Goal: Transaction & Acquisition: Purchase product/service

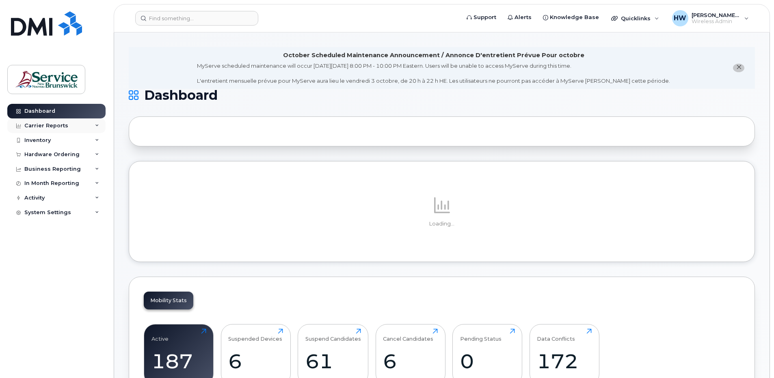
click at [97, 124] on icon at bounding box center [97, 126] width 4 height 4
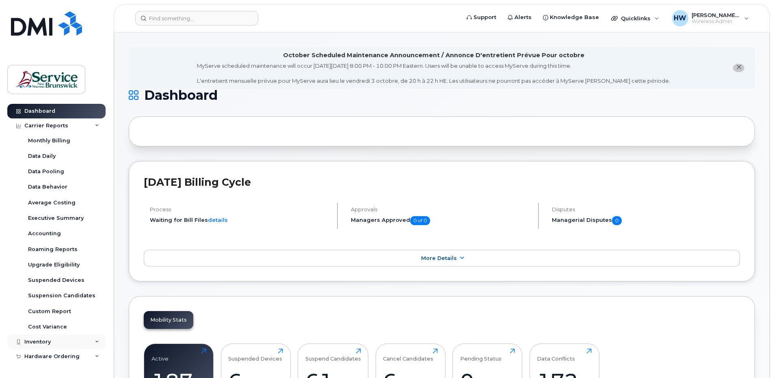
click at [39, 340] on div "Inventory" at bounding box center [37, 342] width 26 height 6
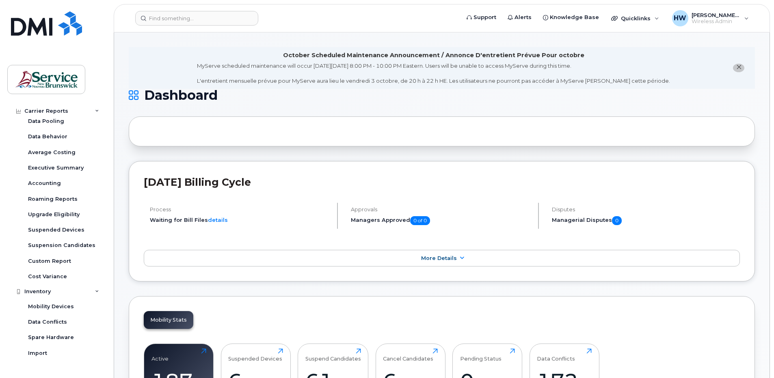
scroll to position [122, 0]
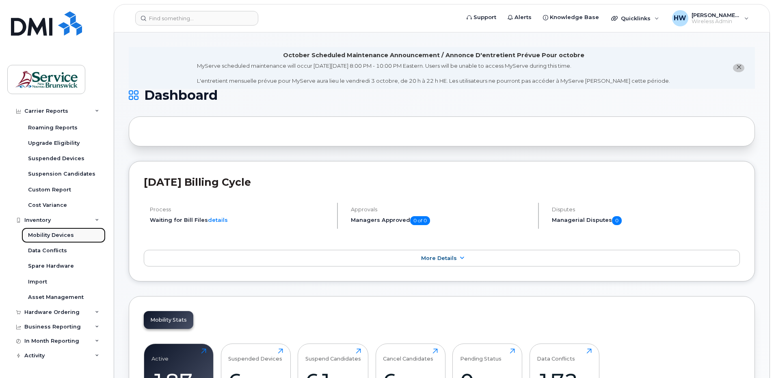
click at [52, 236] on div "Mobility Devices" at bounding box center [51, 235] width 46 height 7
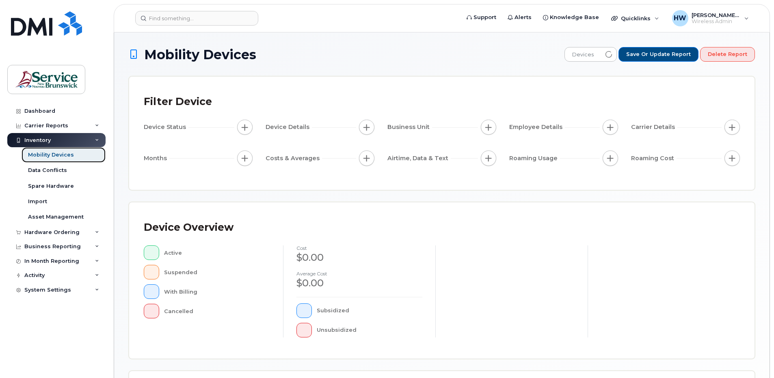
scroll to position [162, 0]
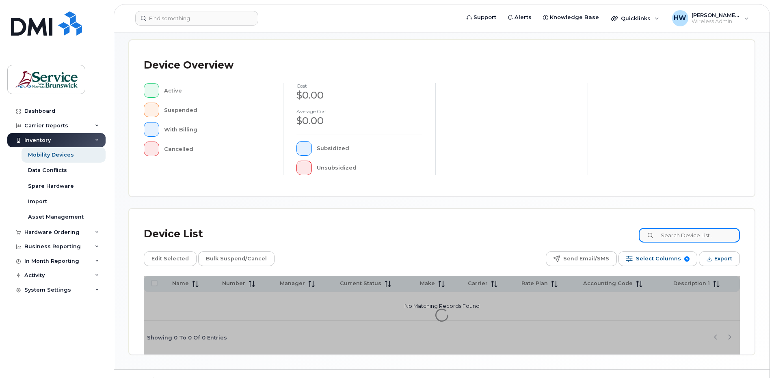
click at [678, 235] on input at bounding box center [689, 235] width 101 height 15
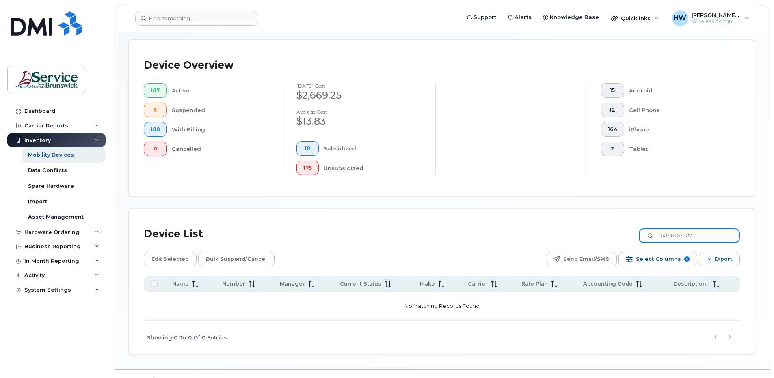
drag, startPoint x: 711, startPoint y: 236, endPoint x: 645, endPoint y: 235, distance: 65.8
click at [645, 235] on div "Device List 5066457507" at bounding box center [442, 234] width 596 height 21
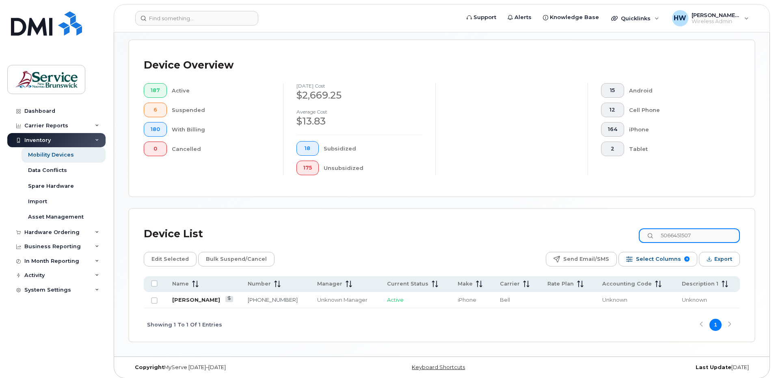
type input "5066451507"
click at [211, 299] on link "Cameron Badger" at bounding box center [196, 300] width 48 height 6
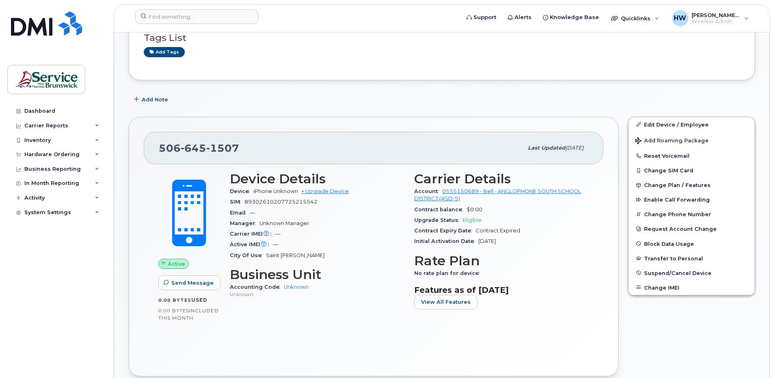
scroll to position [162, 0]
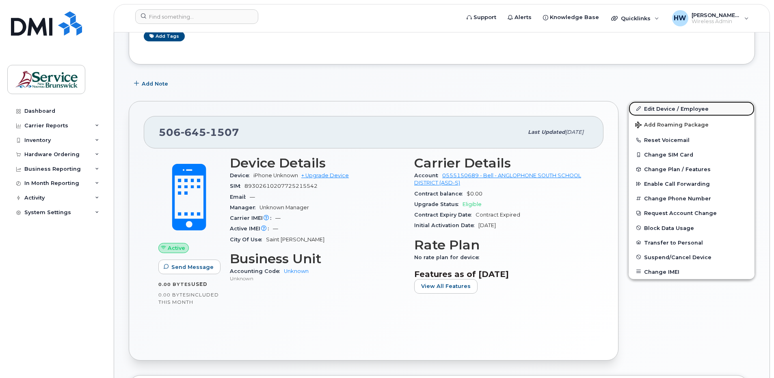
click at [686, 108] on link "Edit Device / Employee" at bounding box center [692, 109] width 126 height 15
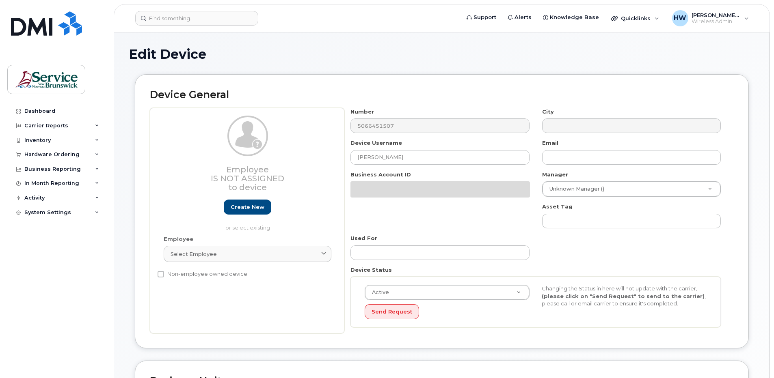
select select "34535615"
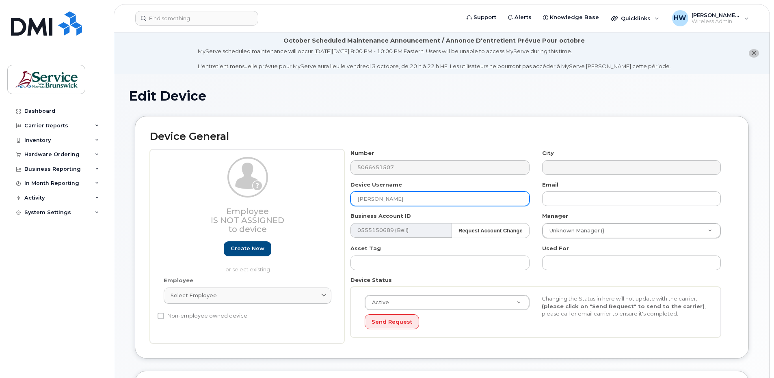
drag, startPoint x: 418, startPoint y: 200, endPoint x: 328, endPoint y: 192, distance: 90.1
click at [328, 192] on div "Employee Is not assigned to device Create new or select existing Employee Selec…" at bounding box center [442, 246] width 584 height 194
type input "Candace Hatfield"
click at [246, 250] on link "Create new" at bounding box center [248, 249] width 48 height 15
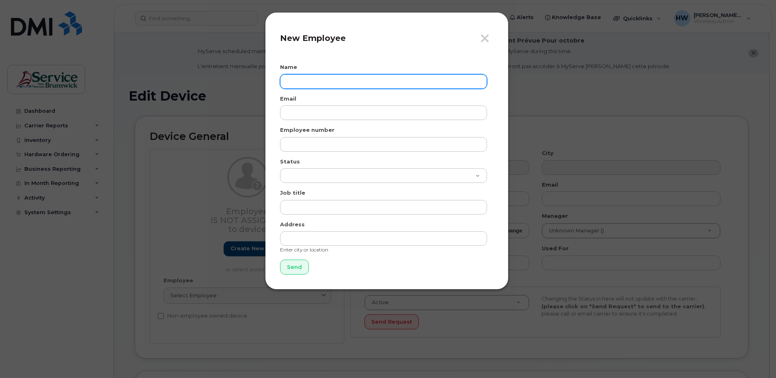
click at [289, 81] on input "text" at bounding box center [383, 81] width 207 height 15
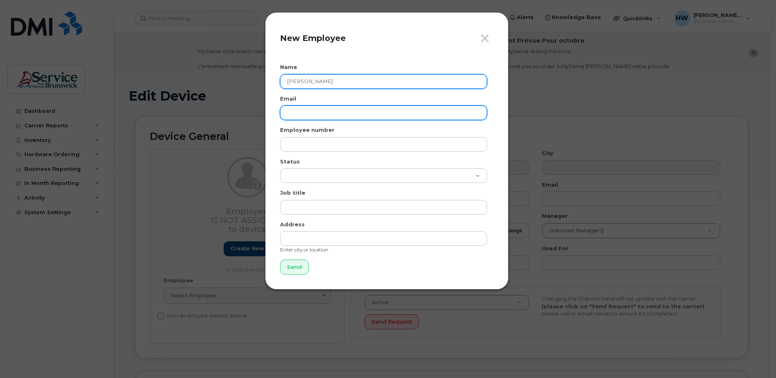
type input "[PERSON_NAME]"
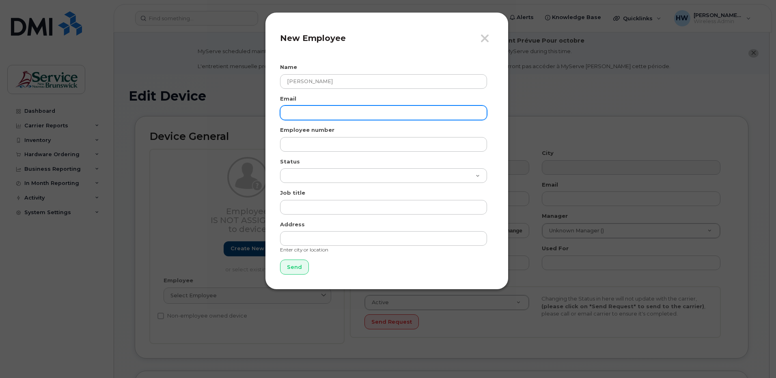
click at [289, 114] on input "email" at bounding box center [383, 113] width 207 height 15
type input "candace.hatfield@nbed.nb.ca"
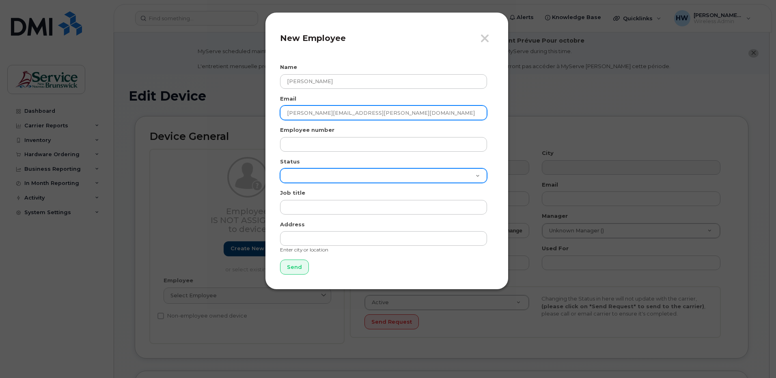
type input "Saint John NB"
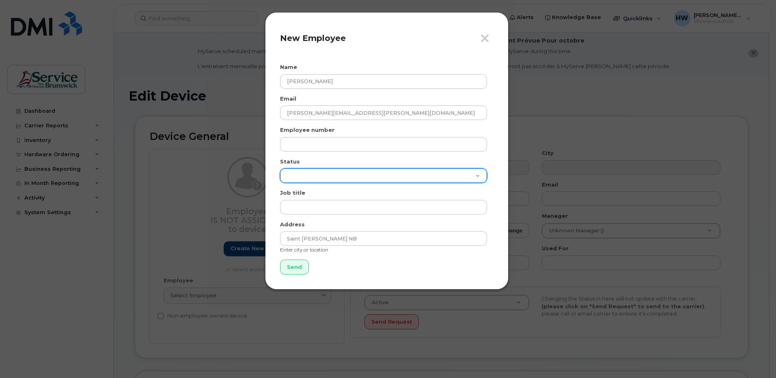
click at [473, 175] on select "Active On-Leave Long Term Short Term Maternity Leave Temp Layoff Inactive" at bounding box center [383, 175] width 207 height 15
select select "active"
click at [280, 168] on select "Active On-Leave Long Term Short Term Maternity Leave Temp Layoff Inactive" at bounding box center [383, 175] width 207 height 15
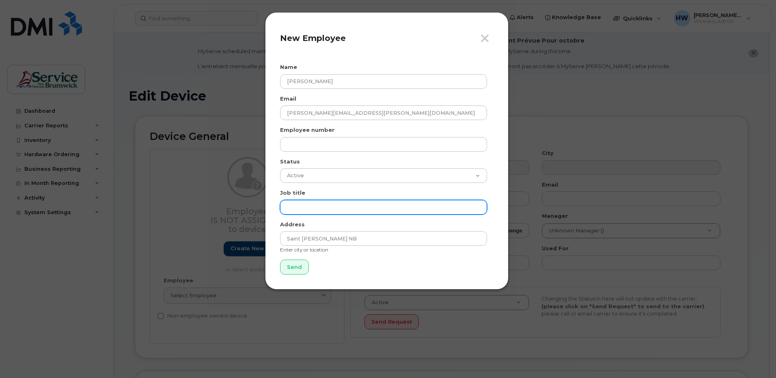
click at [302, 205] on input "text" at bounding box center [383, 207] width 207 height 15
type input "School Counsellor"
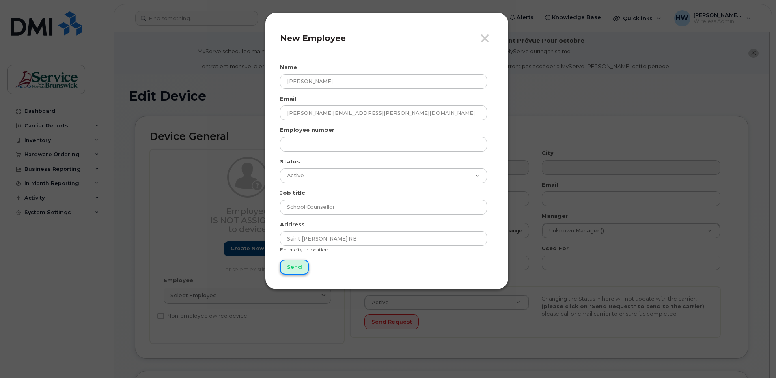
click at [296, 267] on input "Send" at bounding box center [294, 267] width 29 height 15
type input "Send"
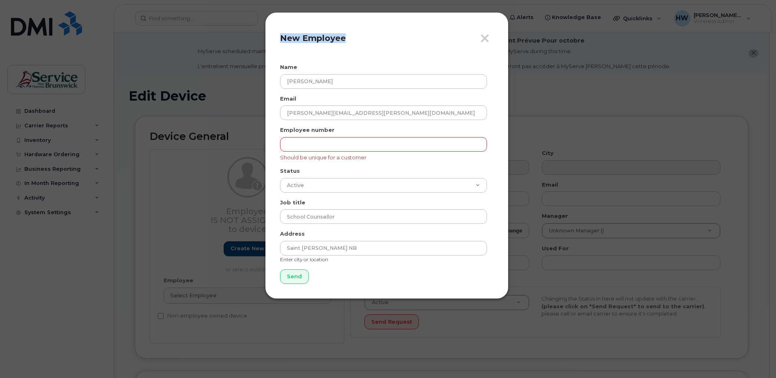
drag, startPoint x: 421, startPoint y: 30, endPoint x: 177, endPoint y: 46, distance: 244.9
click at [177, 46] on div "Close New Employee Name Candace Hatfield Email candace.hatfield@nbed.nb.ca Empl…" at bounding box center [388, 189] width 776 height 378
click at [480, 36] on h4 "New Employee" at bounding box center [387, 38] width 214 height 10
click at [487, 39] on icon "button" at bounding box center [484, 38] width 9 height 12
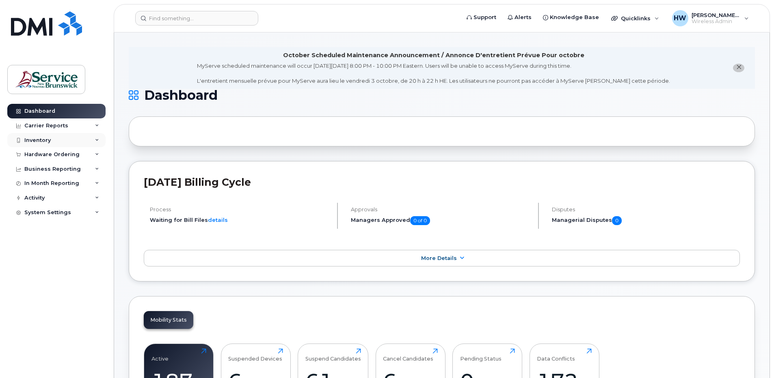
click at [48, 138] on div "Inventory" at bounding box center [37, 140] width 26 height 6
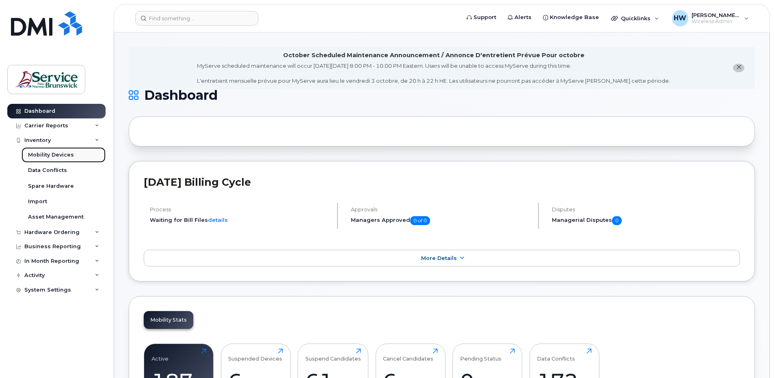
click at [72, 155] on link "Mobility Devices" at bounding box center [64, 154] width 84 height 15
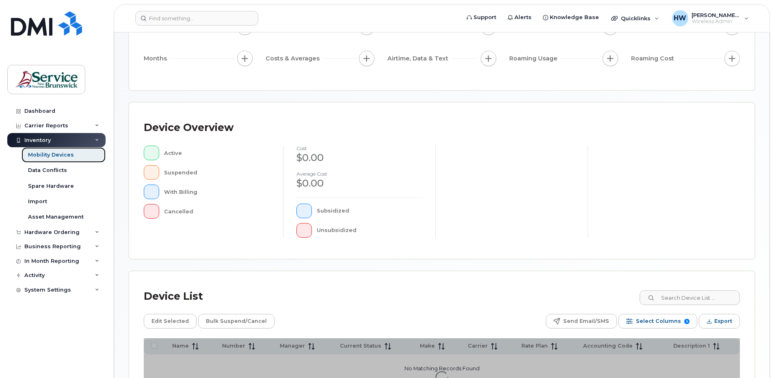
scroll to position [180, 0]
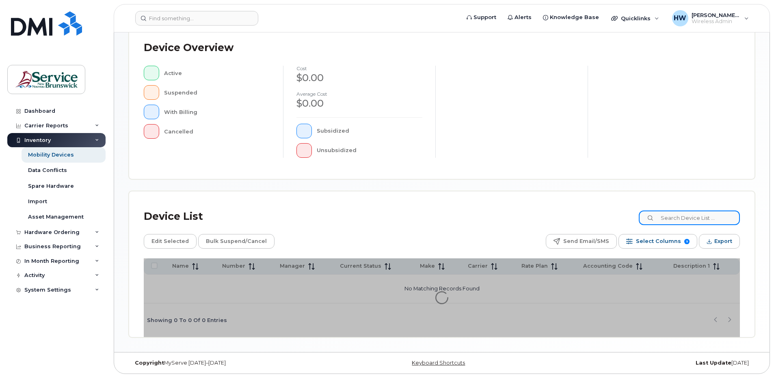
click at [675, 214] on input at bounding box center [689, 218] width 101 height 15
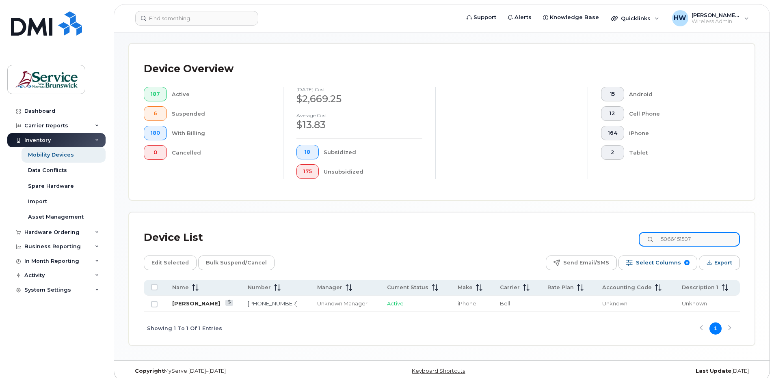
type input "5066451507"
click at [210, 304] on link "[PERSON_NAME]" at bounding box center [196, 303] width 48 height 6
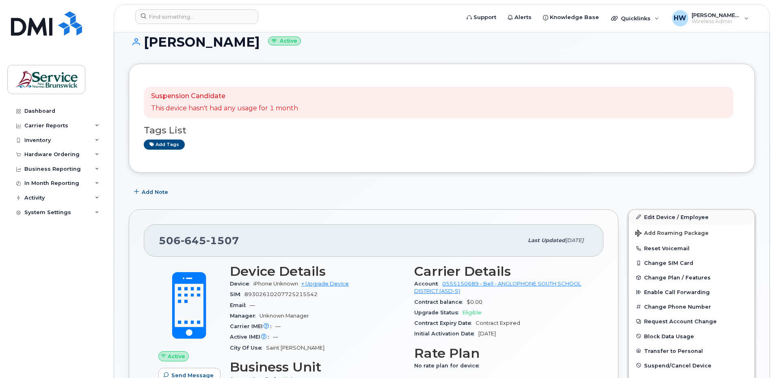
scroll to position [81, 0]
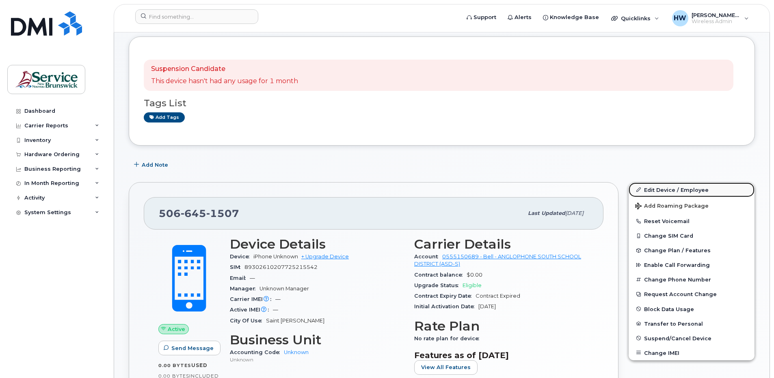
click at [662, 190] on link "Edit Device / Employee" at bounding box center [692, 190] width 126 height 15
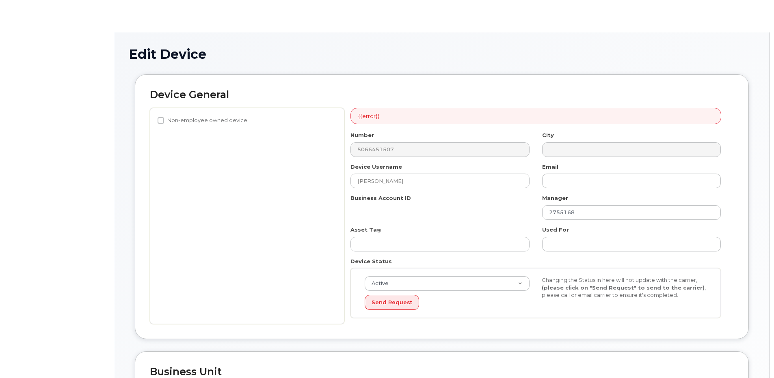
select select "34535615"
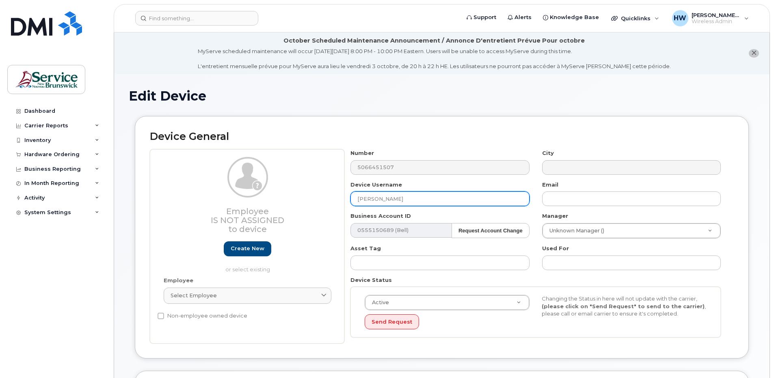
drag, startPoint x: 413, startPoint y: 204, endPoint x: 305, endPoint y: 192, distance: 108.7
click at [305, 192] on div "Employee Is not assigned to device Create new or select existing Employee Selec…" at bounding box center [442, 246] width 584 height 194
type input "Candace Hatfield"
click at [236, 249] on link "Create new" at bounding box center [248, 249] width 48 height 15
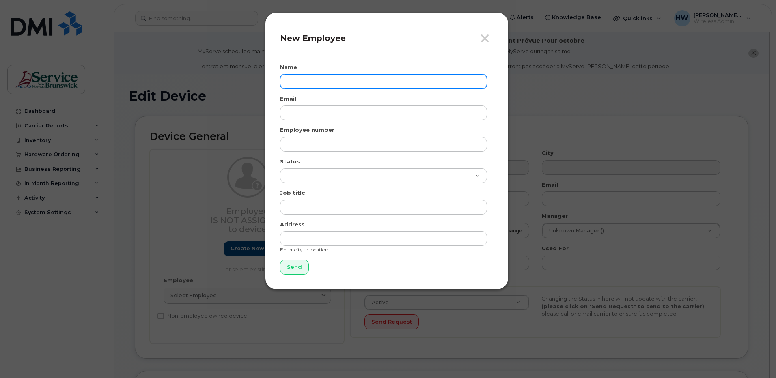
click at [291, 80] on input "text" at bounding box center [383, 81] width 207 height 15
type input "Candace Hatfield"
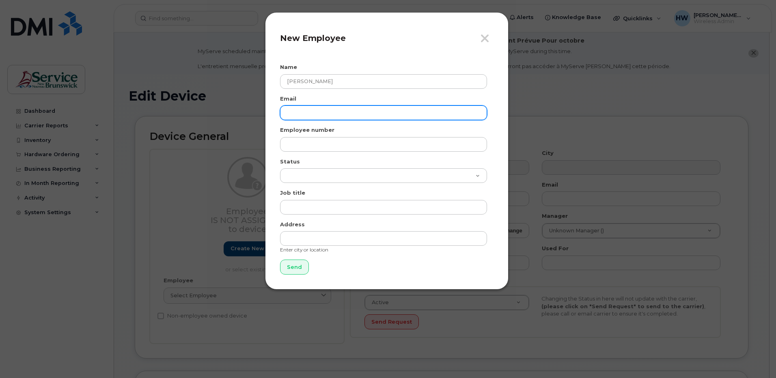
type input "candace.hatfield@nbed.nb.ca"
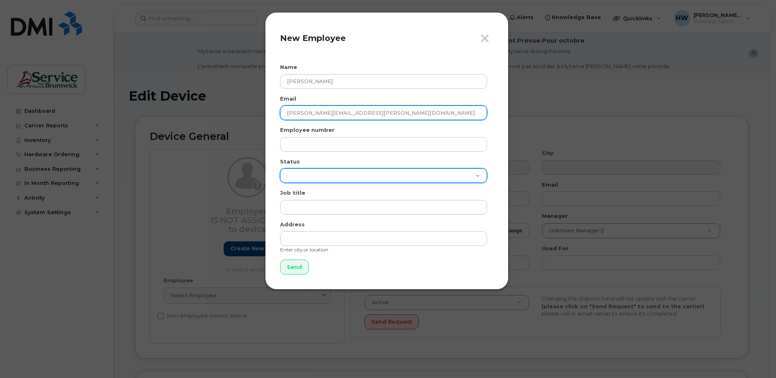
type input "School Counsellor"
type input "Saint John NB"
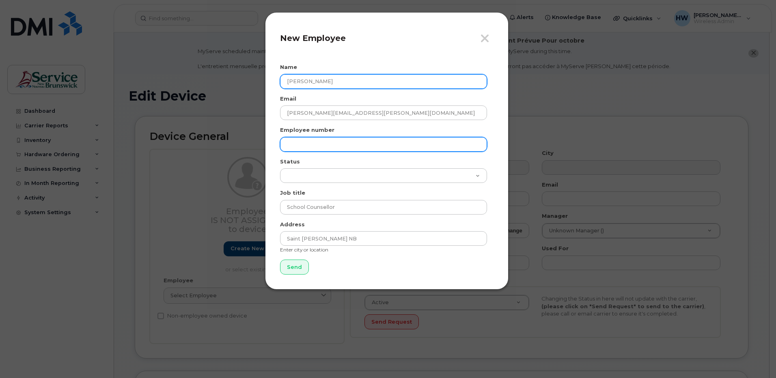
type input "Candace Hatfield"
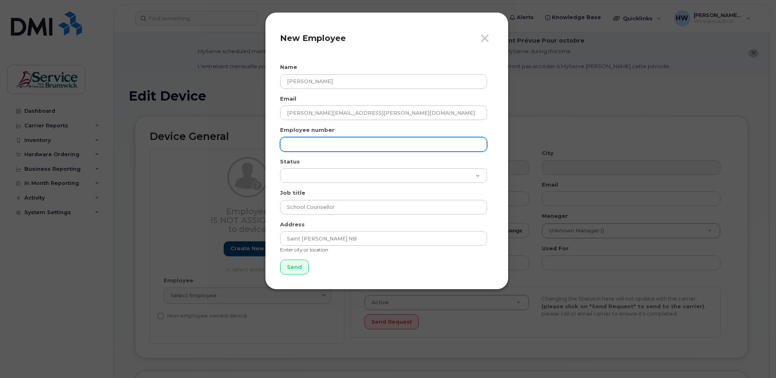
click at [294, 143] on input "text" at bounding box center [383, 144] width 207 height 15
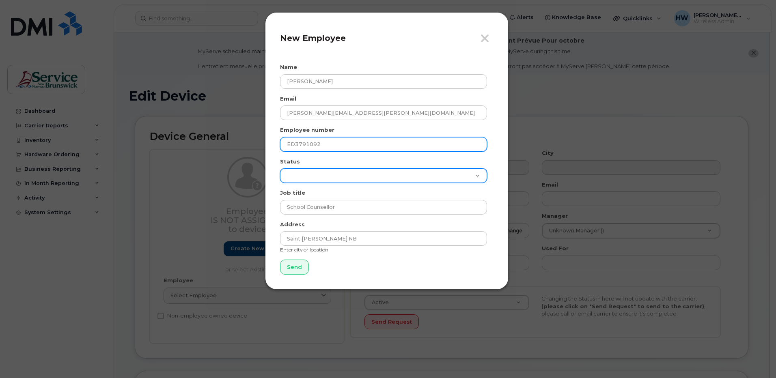
type input "ED3791092"
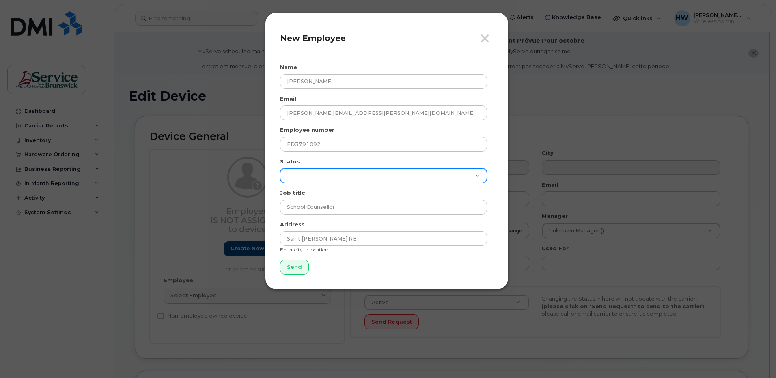
click at [476, 176] on select "Active On-Leave Long Term Short Term Maternity Leave Temp Layoff Inactive" at bounding box center [383, 175] width 207 height 15
select select "active"
click at [280, 168] on select "Active On-Leave Long Term Short Term Maternity Leave Temp Layoff Inactive" at bounding box center [383, 175] width 207 height 15
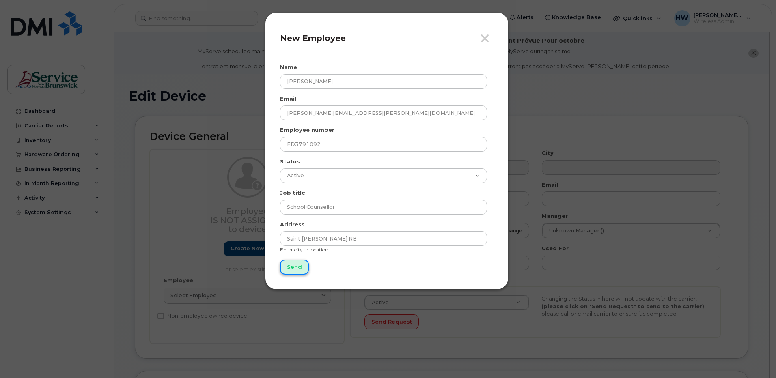
click at [298, 267] on input "Send" at bounding box center [294, 267] width 29 height 15
type input "Send"
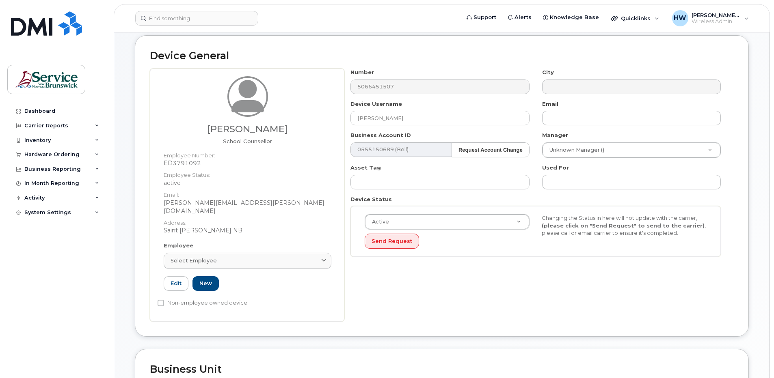
scroll to position [81, 0]
click at [399, 239] on button "Send Request" at bounding box center [392, 240] width 54 height 15
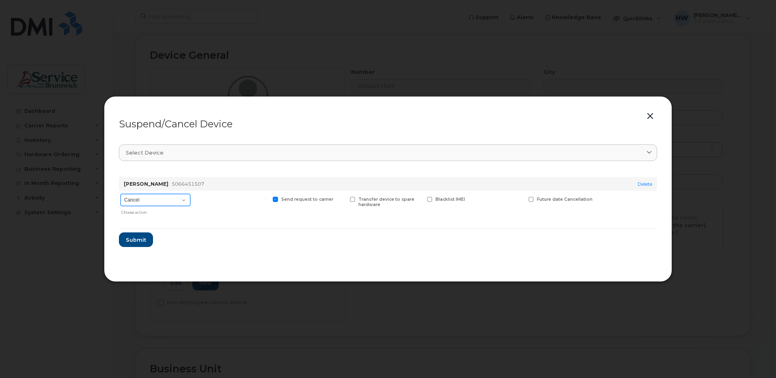
click at [186, 201] on select "Cancel Suspend - Extend Suspension Suspend - Reduced Rate Suspend - Full Rate S…" at bounding box center [156, 200] width 70 height 12
click at [272, 239] on form "Cameron Badger 5066451507 Delete Cancel Suspend - Extend Suspension Suspend - R…" at bounding box center [388, 209] width 538 height 76
click at [645, 115] on button "button" at bounding box center [650, 116] width 12 height 11
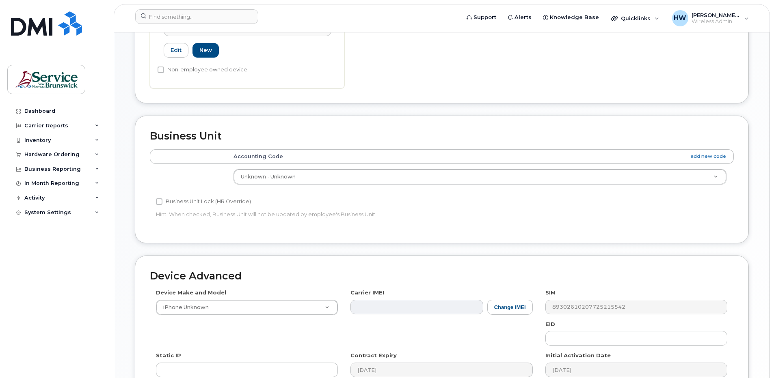
scroll to position [325, 0]
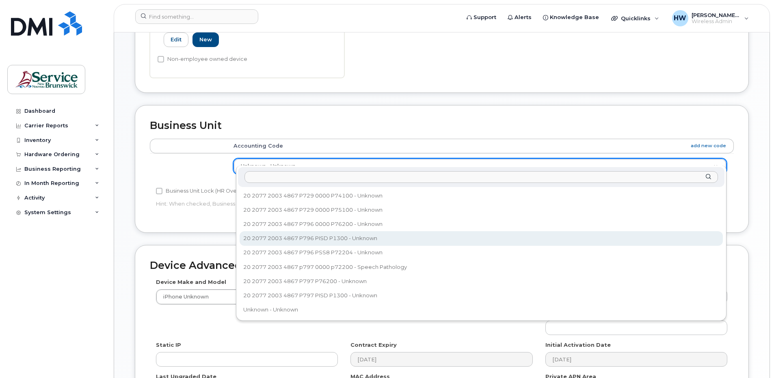
select select "35257748"
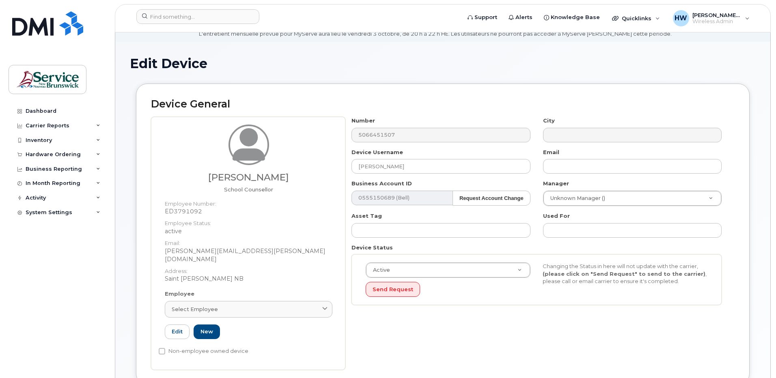
scroll to position [19, 0]
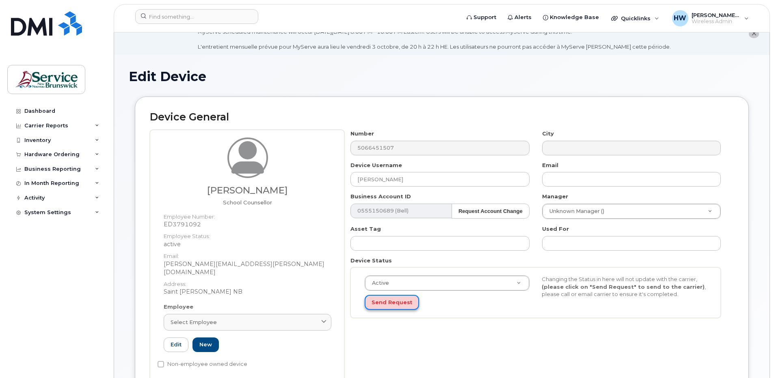
click at [398, 297] on button "Send Request" at bounding box center [392, 302] width 54 height 15
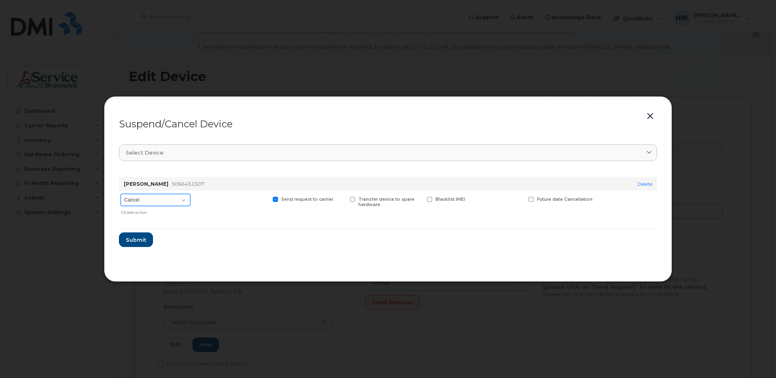
click at [188, 199] on select "Cancel Suspend - Extend Suspension Suspend - Reduced Rate Suspend - Full Rate S…" at bounding box center [156, 200] width 70 height 12
drag, startPoint x: 516, startPoint y: 247, endPoint x: 524, endPoint y: 240, distance: 10.6
click at [516, 246] on form "Cameron Badger 5066451507 Delete Cancel Suspend - Extend Suspension Suspend - R…" at bounding box center [388, 209] width 538 height 76
click at [643, 184] on link "Delete" at bounding box center [645, 184] width 15 height 6
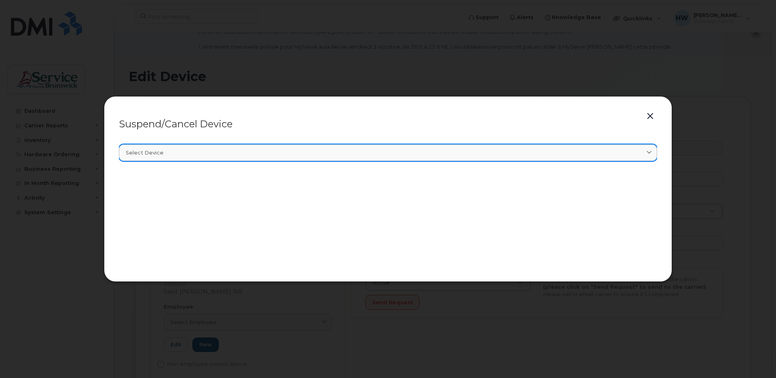
click at [654, 149] on link "Select device" at bounding box center [388, 153] width 538 height 17
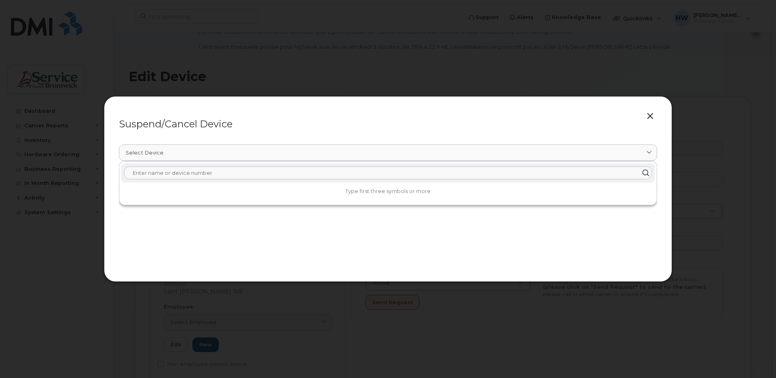
click at [649, 116] on button "button" at bounding box center [650, 116] width 12 height 11
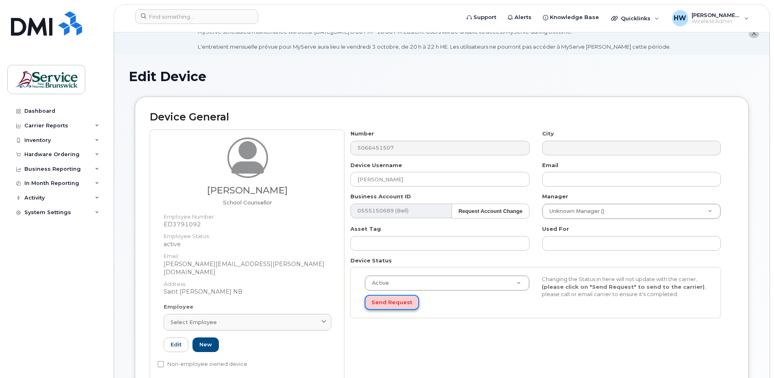
click at [393, 298] on button "Send Request" at bounding box center [392, 302] width 54 height 15
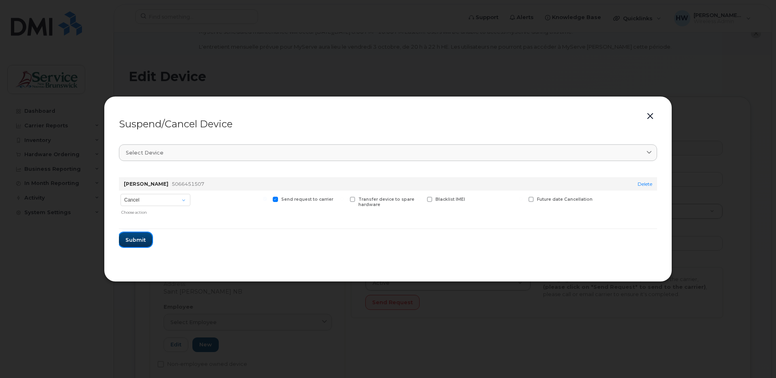
click at [134, 237] on span "Submit" at bounding box center [135, 240] width 20 height 8
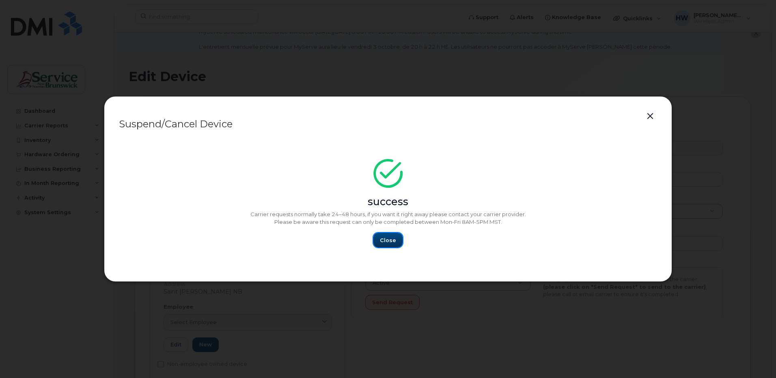
click at [389, 239] on span "Close" at bounding box center [388, 241] width 16 height 8
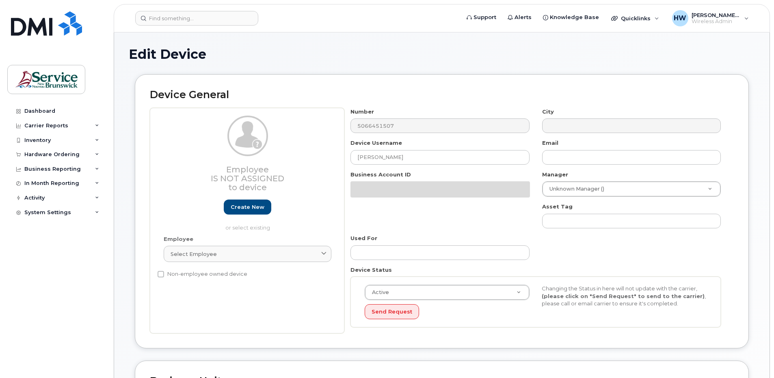
select select "34535615"
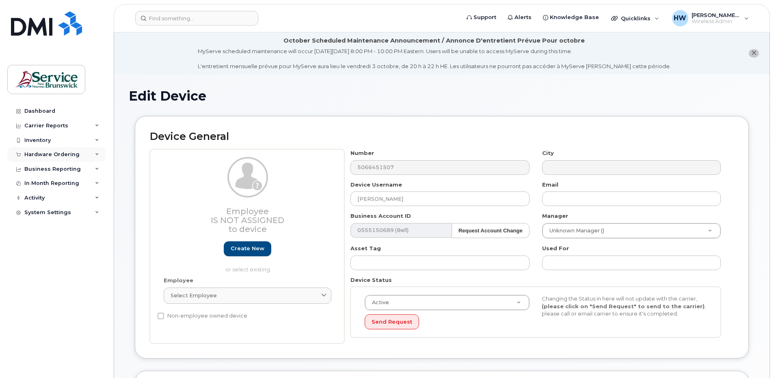
click at [98, 154] on icon at bounding box center [97, 155] width 4 height 4
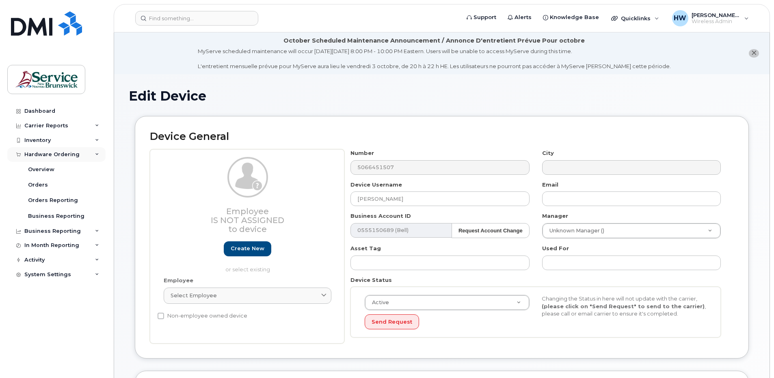
click at [98, 154] on icon at bounding box center [97, 155] width 4 height 4
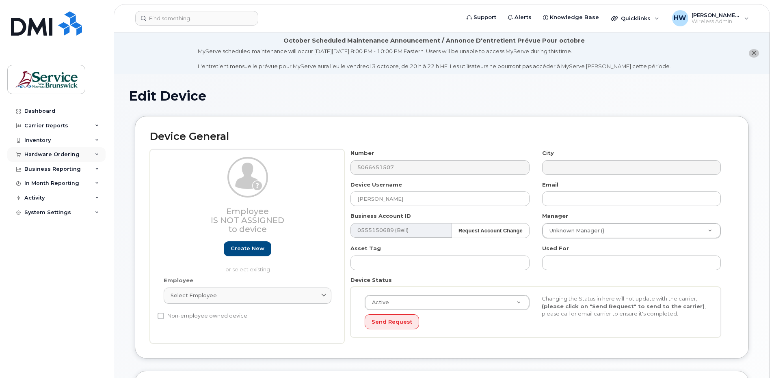
click at [98, 154] on icon at bounding box center [97, 155] width 4 height 4
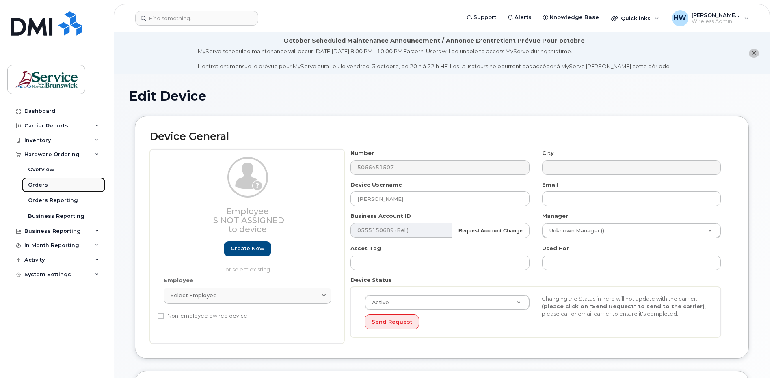
click at [43, 184] on div "Orders" at bounding box center [38, 184] width 20 height 7
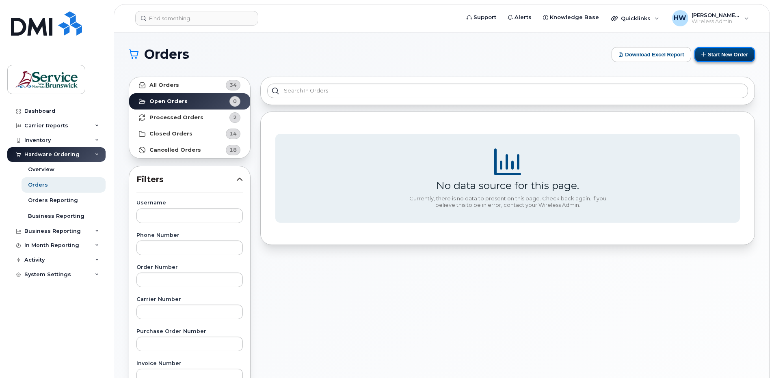
click at [724, 54] on button "Start New Order" at bounding box center [724, 54] width 60 height 15
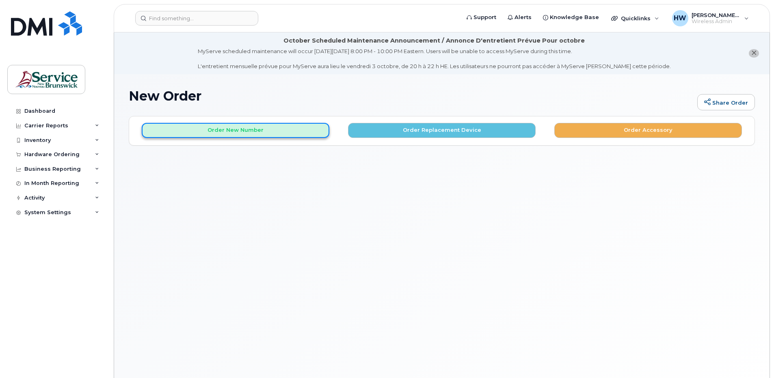
click at [277, 128] on button "Order New Number" at bounding box center [236, 130] width 188 height 15
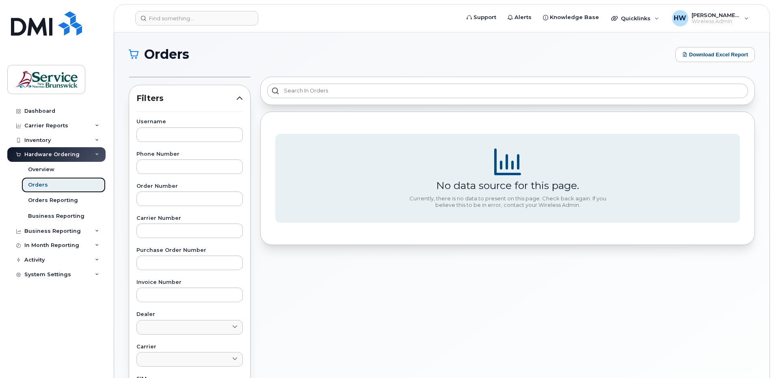
click at [46, 184] on link "Orders" at bounding box center [64, 184] width 84 height 15
click at [39, 181] on div "Orders" at bounding box center [38, 184] width 20 height 7
click at [39, 168] on div "Overview" at bounding box center [41, 169] width 26 height 7
click at [41, 170] on div "Overview" at bounding box center [41, 169] width 26 height 7
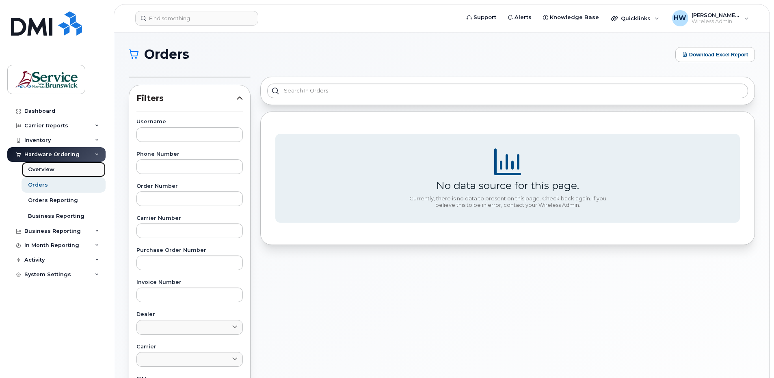
click at [39, 168] on div "Overview" at bounding box center [41, 169] width 26 height 7
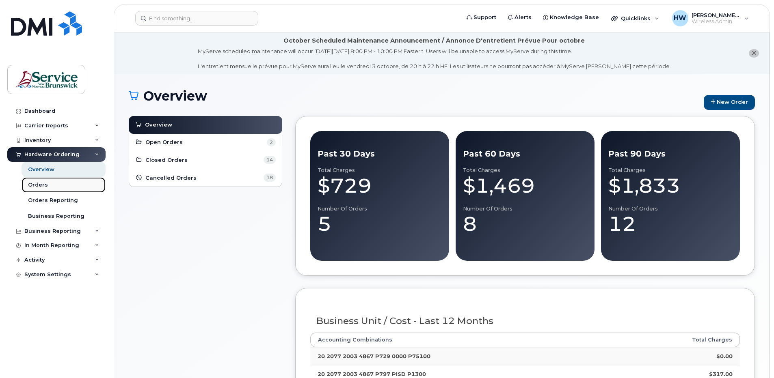
click at [43, 183] on div "Orders" at bounding box center [38, 184] width 20 height 7
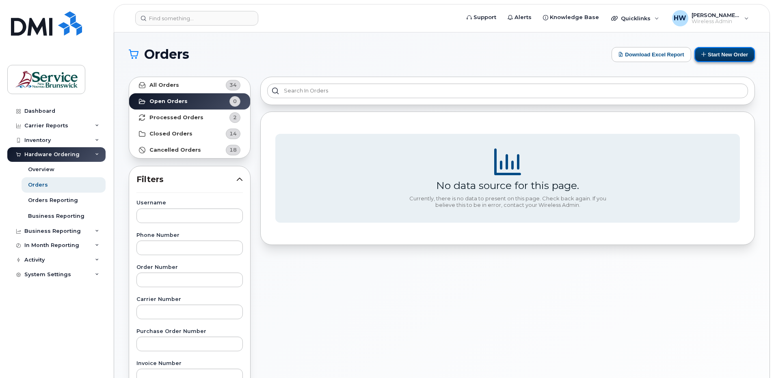
click at [730, 52] on button "Start New Order" at bounding box center [724, 54] width 60 height 15
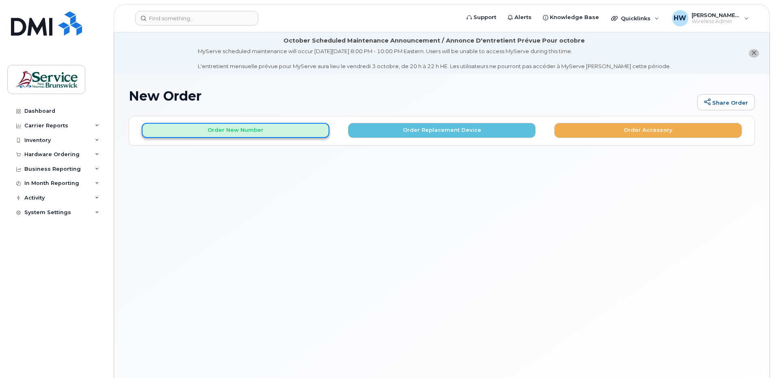
click at [241, 130] on button "Order New Number" at bounding box center [236, 130] width 188 height 15
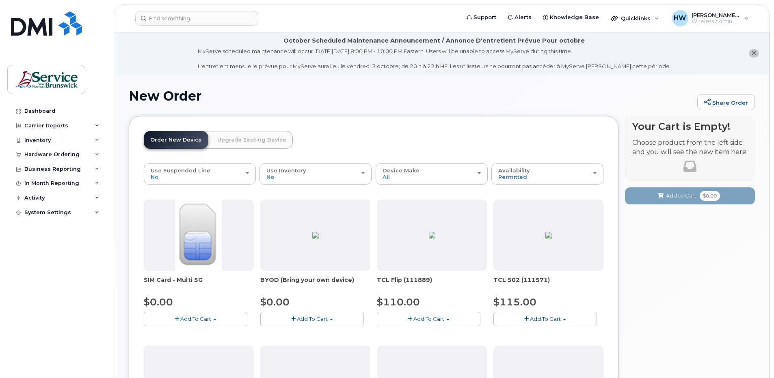
click at [256, 138] on link "Upgrade Existing Device" at bounding box center [252, 140] width 82 height 18
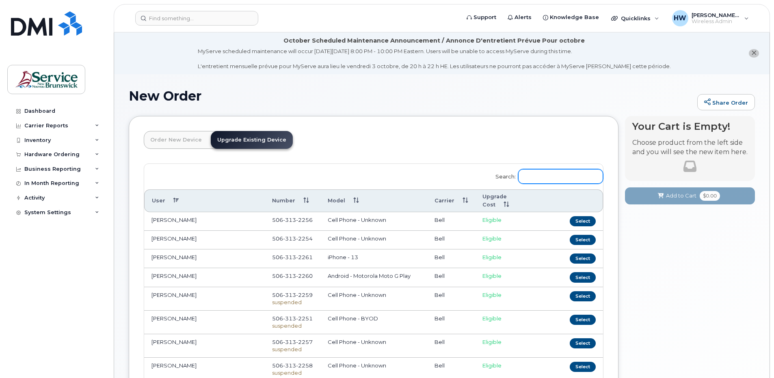
click at [536, 176] on input "Search:" at bounding box center [560, 176] width 85 height 15
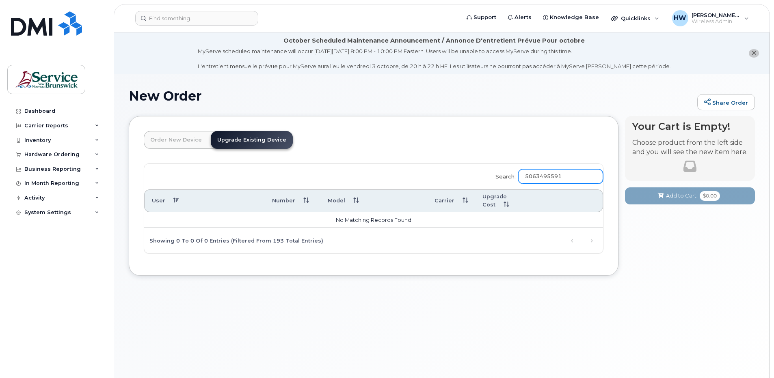
type input "5063495591"
click at [179, 137] on link "Order New Device" at bounding box center [176, 140] width 65 height 18
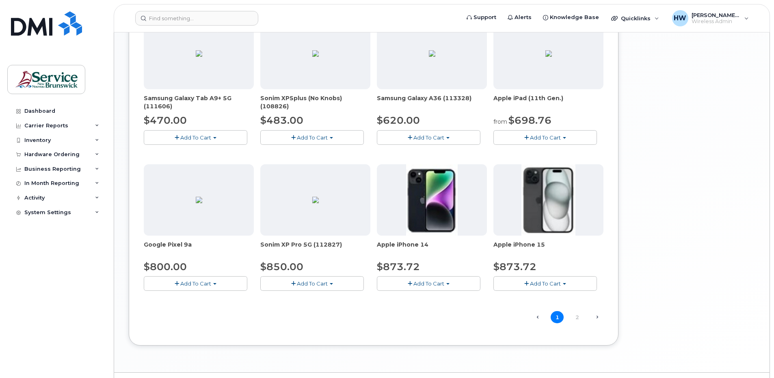
scroll to position [495, 0]
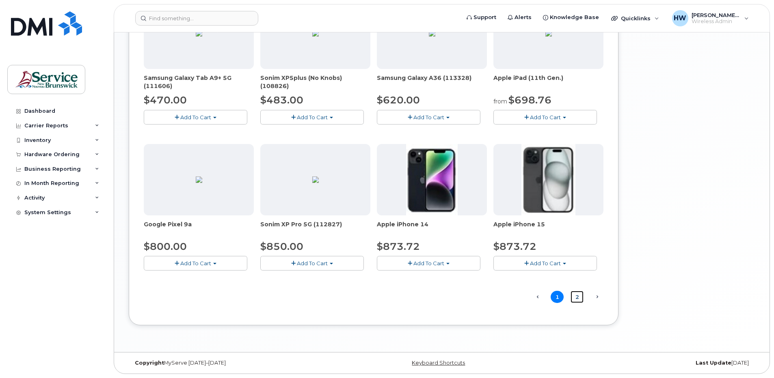
click at [575, 296] on link "2" at bounding box center [576, 297] width 13 height 13
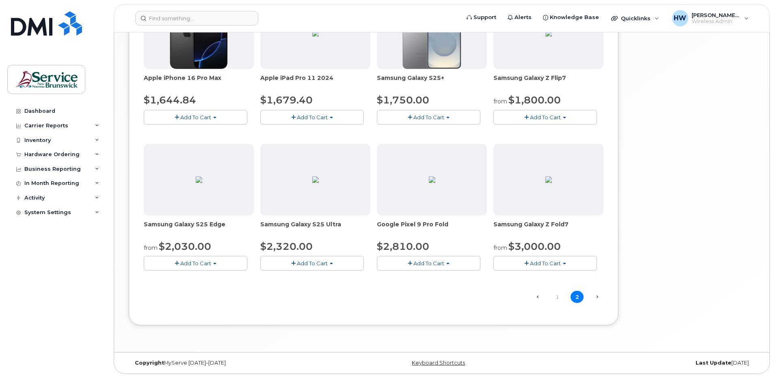
click at [599, 299] on span "Next →" at bounding box center [596, 297] width 13 height 11
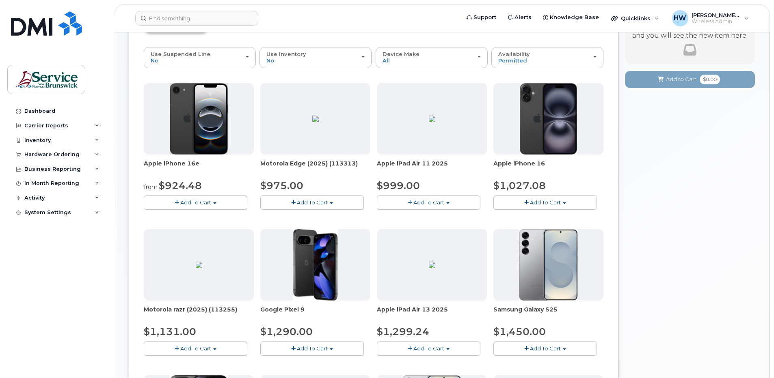
scroll to position [0, 0]
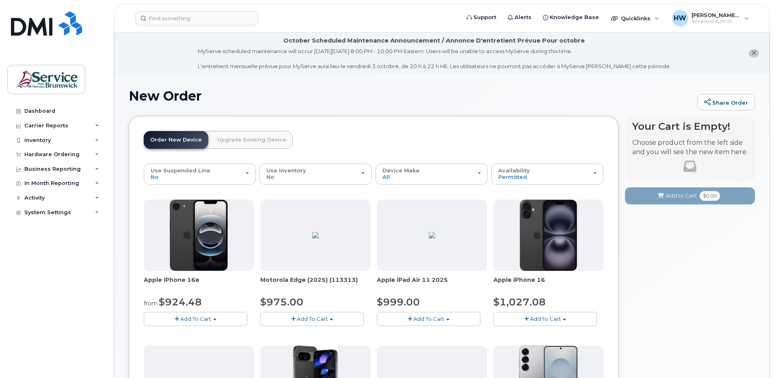
click at [178, 141] on link "Order New Device" at bounding box center [176, 140] width 65 height 18
click at [170, 138] on link "Order New Device" at bounding box center [176, 140] width 65 height 18
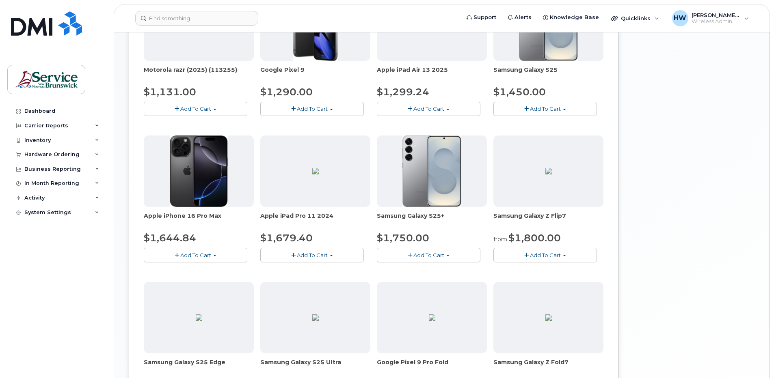
scroll to position [487, 0]
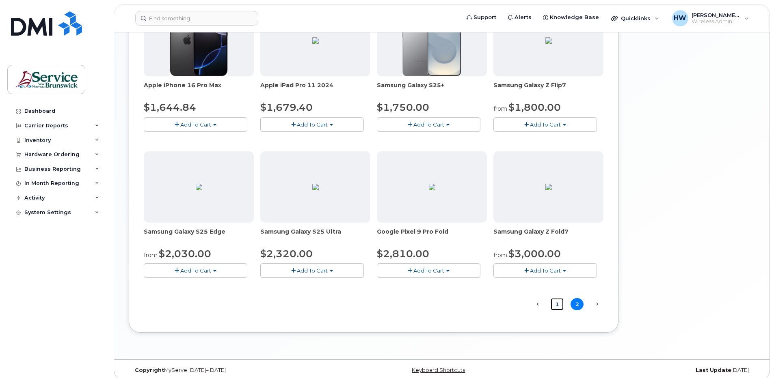
click at [555, 305] on link "1" at bounding box center [557, 304] width 13 height 13
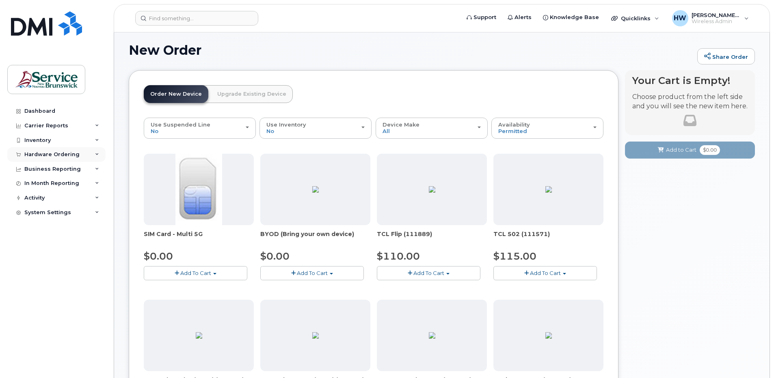
click at [65, 152] on div "Hardware Ordering" at bounding box center [51, 154] width 55 height 6
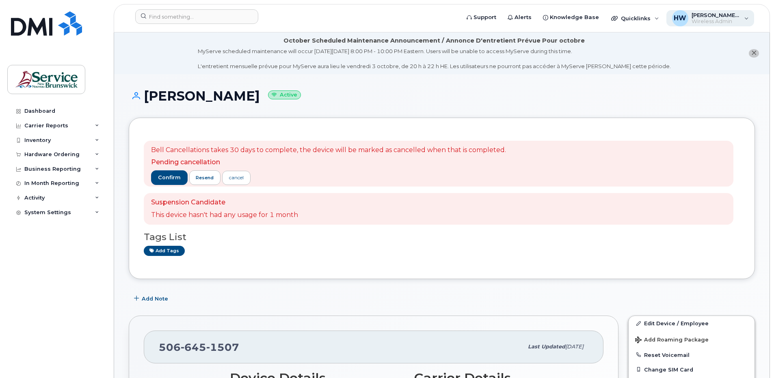
click at [746, 17] on div "HW Hueser, Wendy (ASD-S) Wireless Admin" at bounding box center [710, 18] width 88 height 16
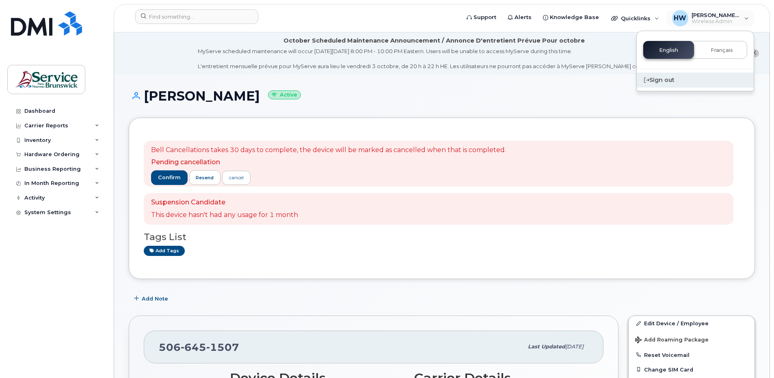
click at [672, 80] on div "Sign out" at bounding box center [695, 80] width 117 height 15
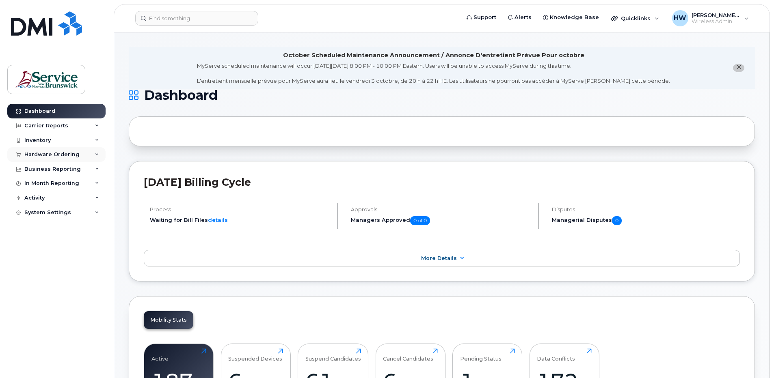
click at [62, 152] on div "Hardware Ordering" at bounding box center [51, 154] width 55 height 6
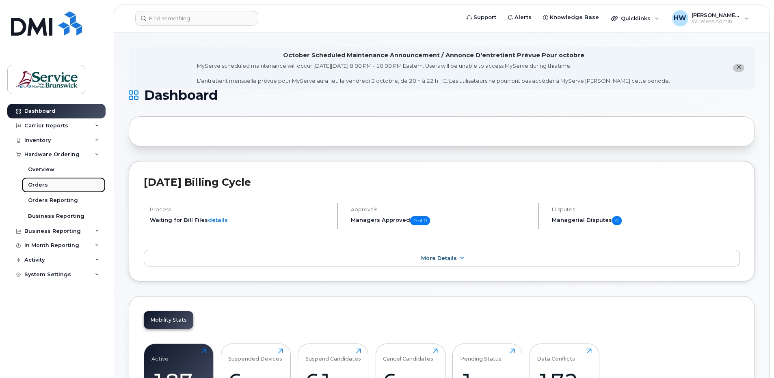
click at [43, 184] on div "Orders" at bounding box center [38, 184] width 20 height 7
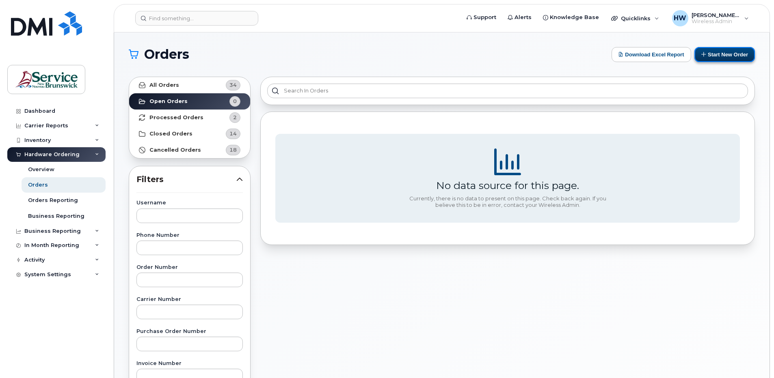
click at [743, 51] on button "Start New Order" at bounding box center [724, 54] width 60 height 15
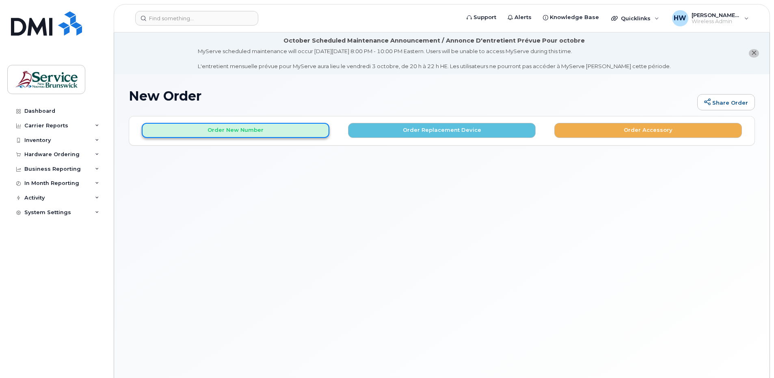
click at [252, 129] on button "Order New Number" at bounding box center [236, 130] width 188 height 15
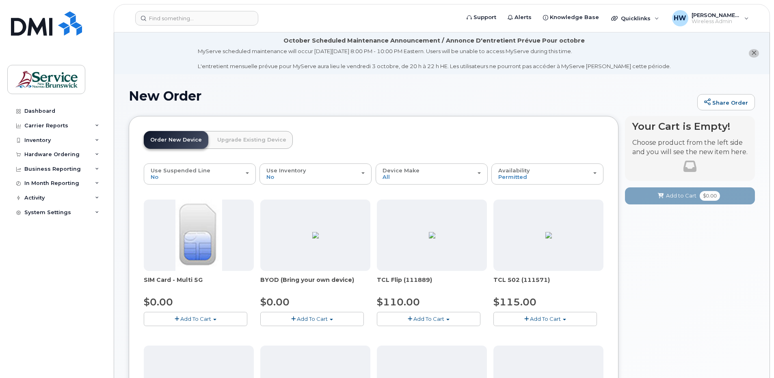
click at [307, 317] on span "Add To Cart" at bounding box center [312, 319] width 31 height 6
click at [298, 344] on link "$0.00 - 30-day activation" at bounding box center [303, 344] width 83 height 10
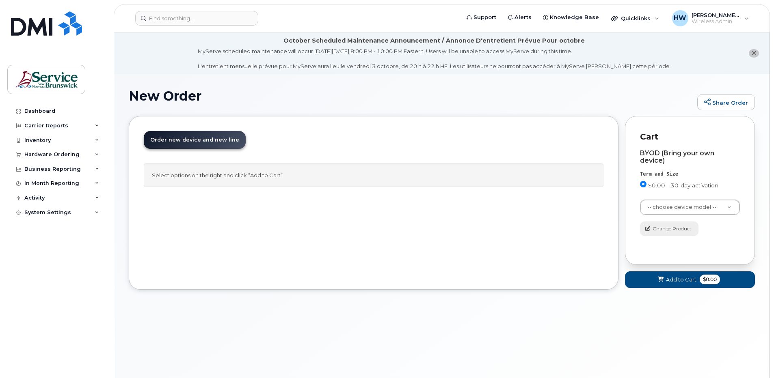
click at [679, 227] on span "Change Product" at bounding box center [671, 228] width 39 height 7
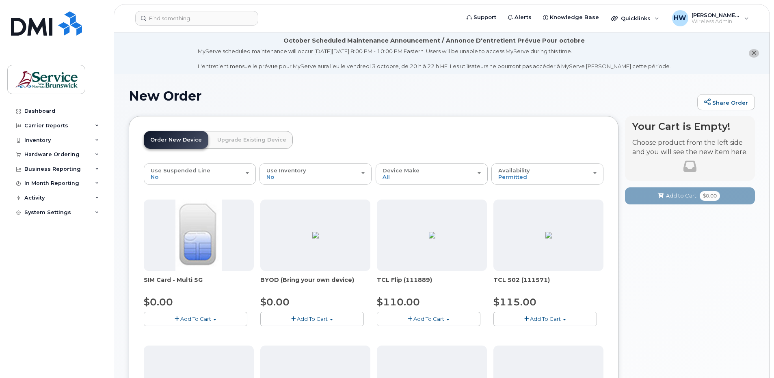
click at [309, 319] on span "Add To Cart" at bounding box center [312, 319] width 31 height 6
click at [308, 332] on span "Model is available" at bounding box center [299, 334] width 47 height 6
click at [321, 313] on button "Add To Cart" at bounding box center [312, 319] width 104 height 14
click at [299, 330] on div "Model is available" at bounding box center [303, 334] width 83 height 10
click at [301, 317] on span "Add To Cart" at bounding box center [312, 319] width 31 height 6
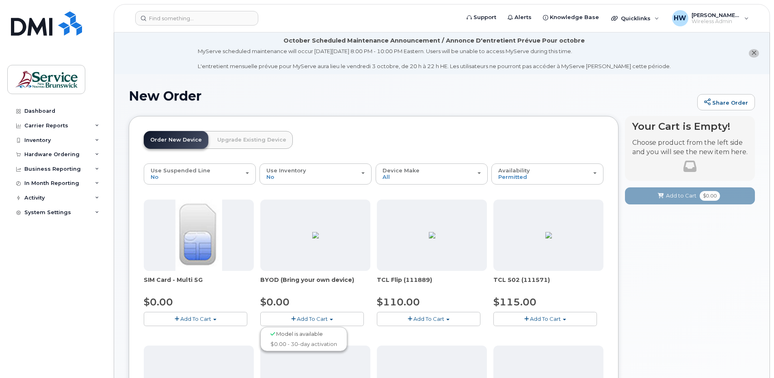
click at [301, 317] on span "Add To Cart" at bounding box center [312, 319] width 31 height 6
click at [302, 335] on span "Model is available" at bounding box center [299, 334] width 47 height 6
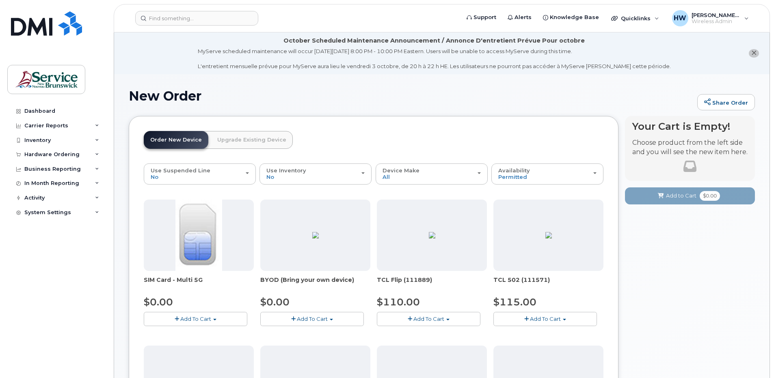
click at [300, 319] on span "Add To Cart" at bounding box center [312, 319] width 31 height 6
click at [301, 345] on link "$0.00 - 30-day activation" at bounding box center [303, 344] width 83 height 10
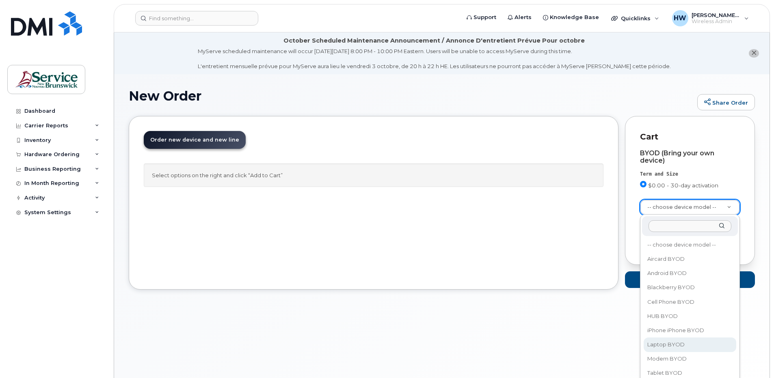
scroll to position [41, 0]
select select "2421"
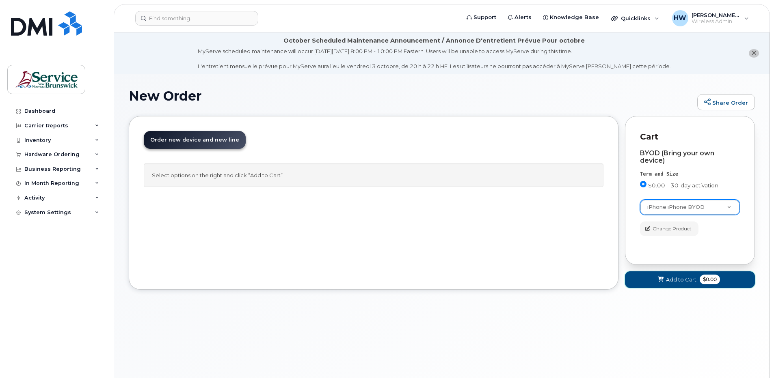
click at [665, 281] on button "Add to Cart $0.00" at bounding box center [690, 280] width 130 height 17
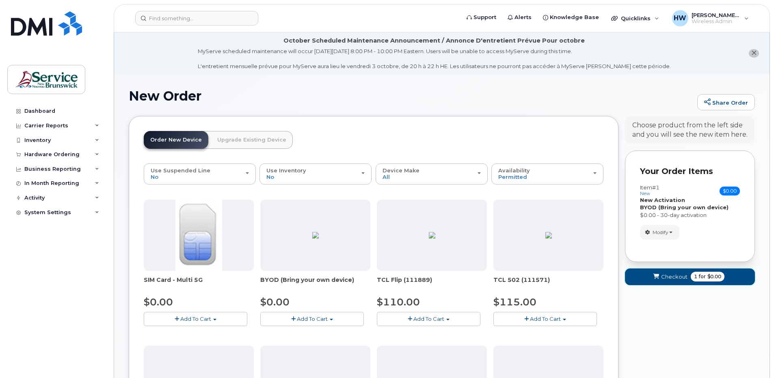
click at [662, 276] on span "Checkout" at bounding box center [674, 277] width 26 height 8
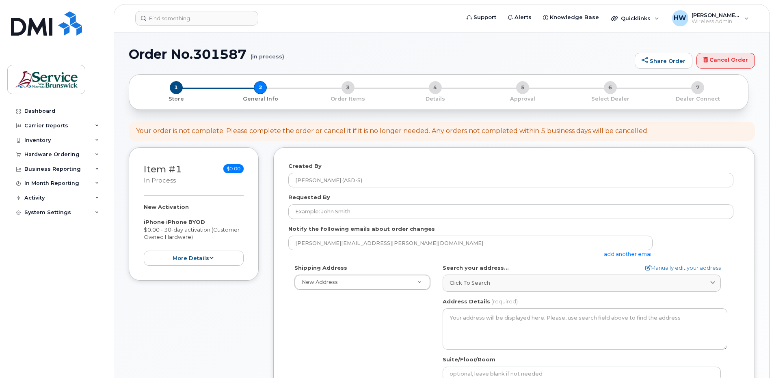
select select
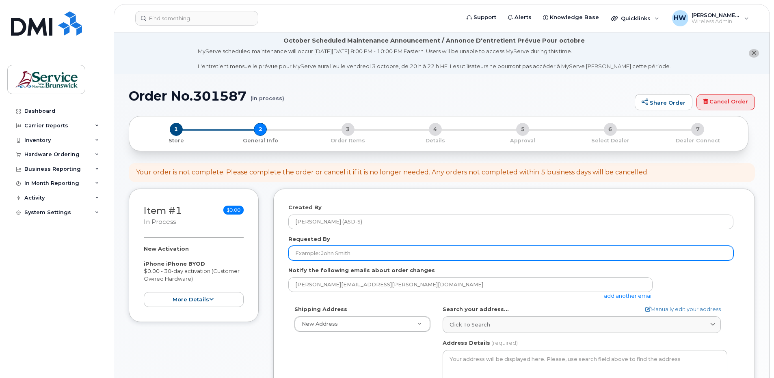
drag, startPoint x: 309, startPoint y: 252, endPoint x: 313, endPoint y: 253, distance: 4.9
click at [309, 252] on input "Requested By" at bounding box center [510, 253] width 445 height 15
type input "[PERSON_NAME]"
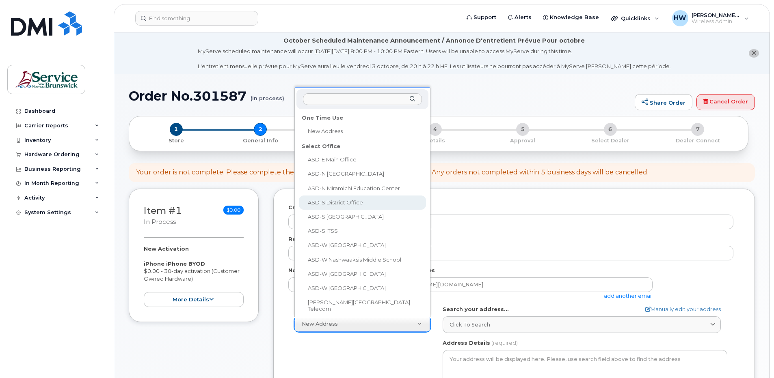
select select
type textarea "490 Woodward Ave Saint John New Brunswick E2K 5N3"
type input "Stephanie Worth"
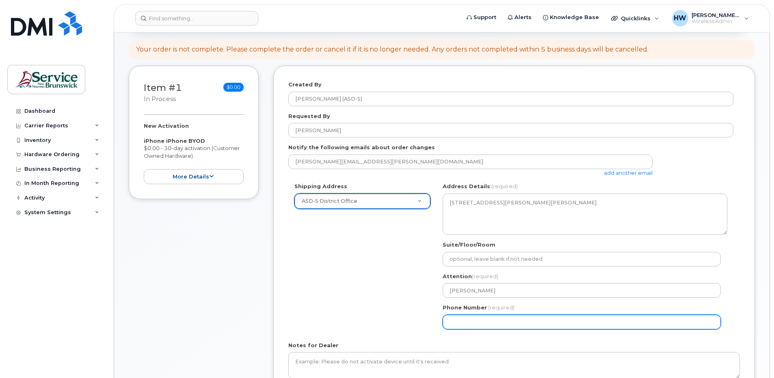
scroll to position [162, 0]
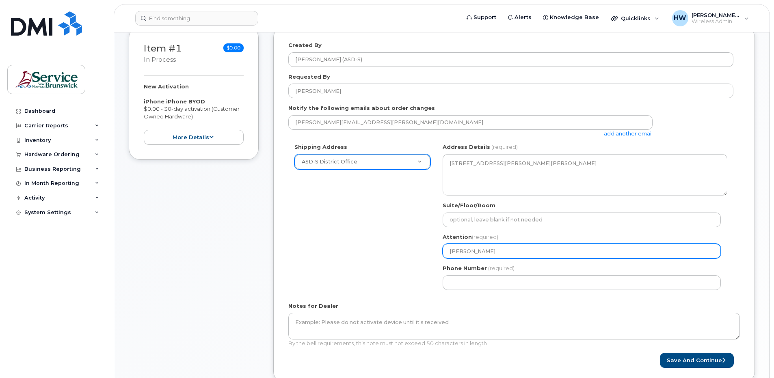
drag, startPoint x: 508, startPoint y: 253, endPoint x: 381, endPoint y: 245, distance: 126.9
click at [381, 245] on div "Shipping Address ASD-S District Office New Address ASD-E Main Office ASD-N Bath…" at bounding box center [510, 219] width 445 height 153
select select
type input "W"
select select
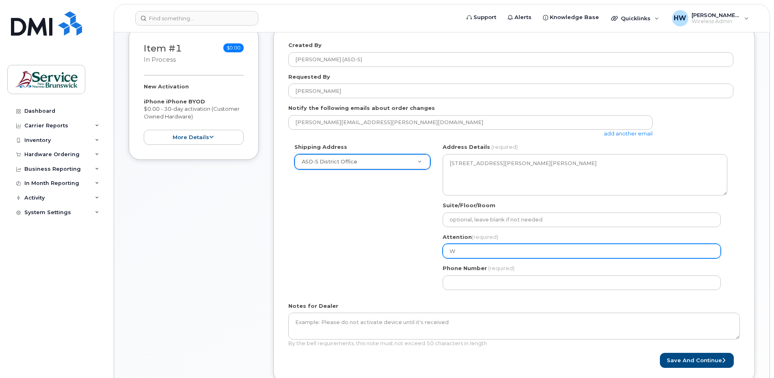
type input "We"
select select
type input "Wen"
select select
type input "Wend"
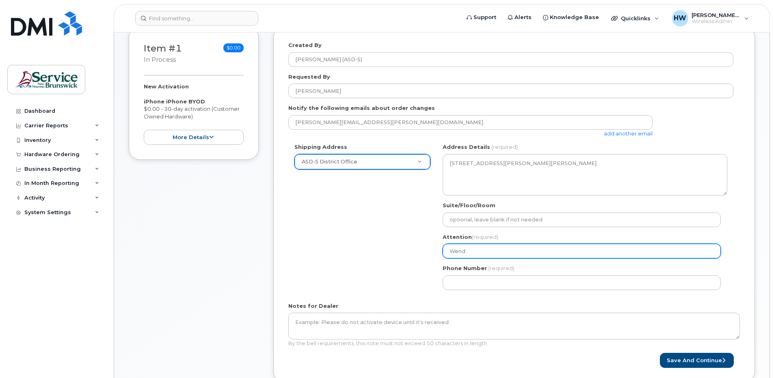
select select
type input "Wendy"
select select
type input "Wendy H"
select select
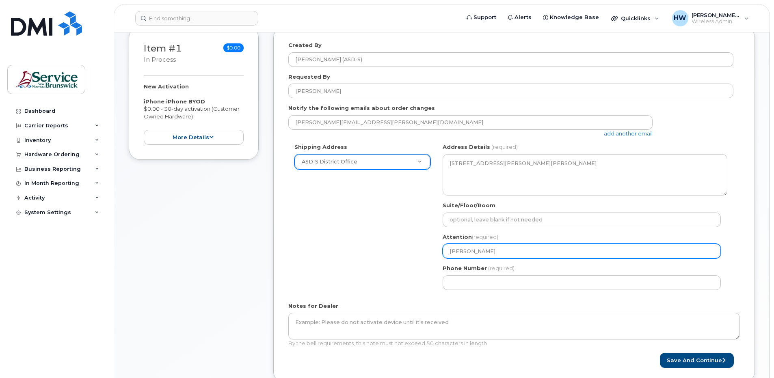
type input "Wendy Hu"
select select
type input "Wendy Hue"
select select
type input "Wendy Hues"
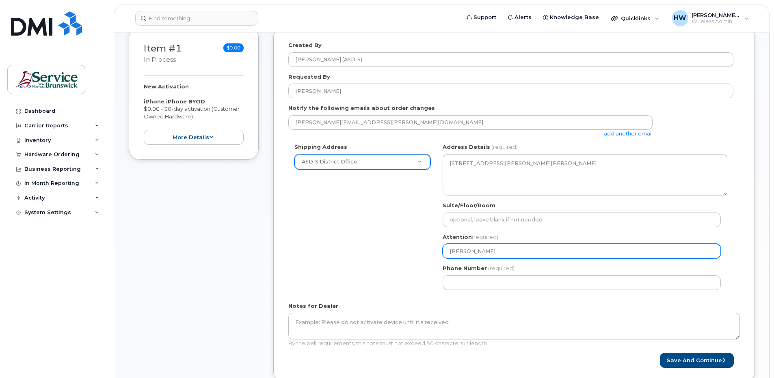
select select
type input "Wendy Huese"
select select
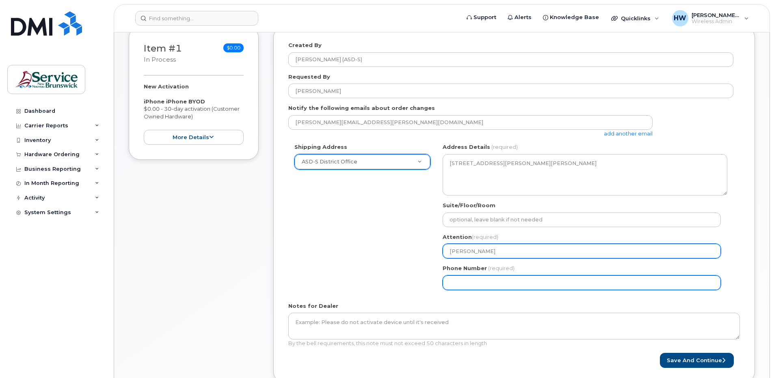
type input "[PERSON_NAME]"
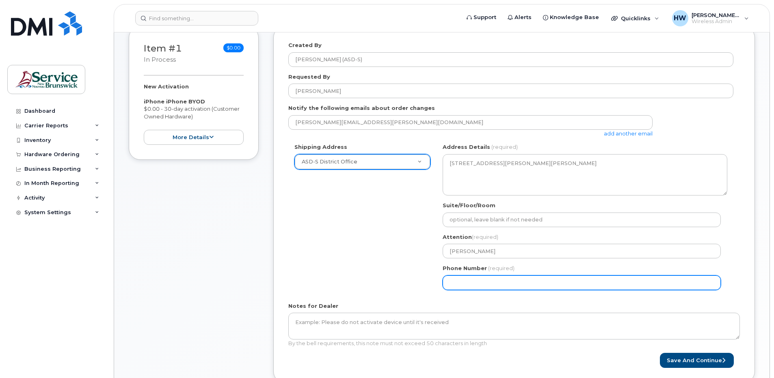
click at [479, 285] on input "Phone Number" at bounding box center [582, 283] width 278 height 15
type input "5066395003"
select select
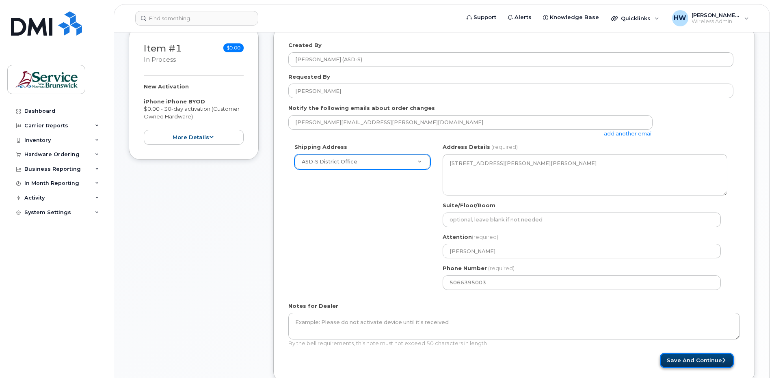
click at [693, 361] on button "Save and Continue" at bounding box center [697, 360] width 74 height 15
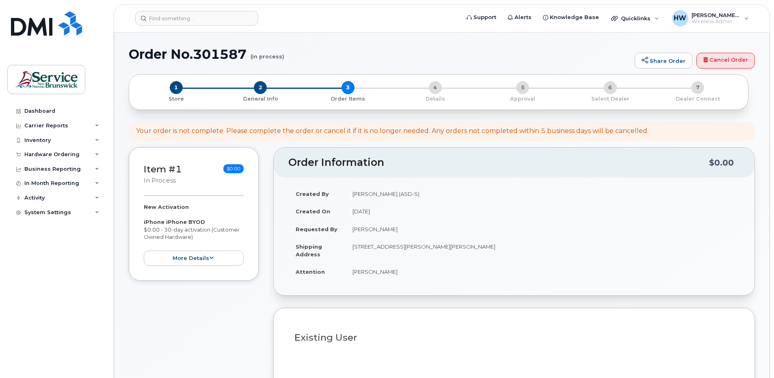
select select
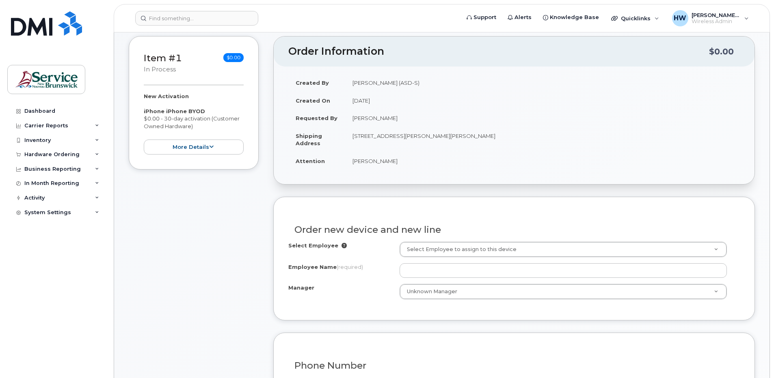
scroll to position [203, 0]
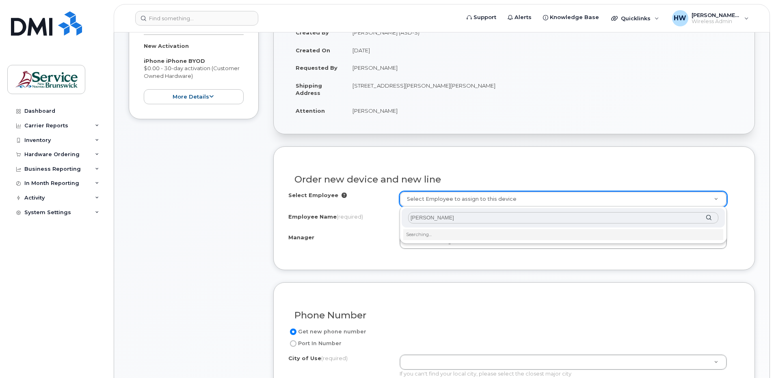
type input "[PERSON_NAME]"
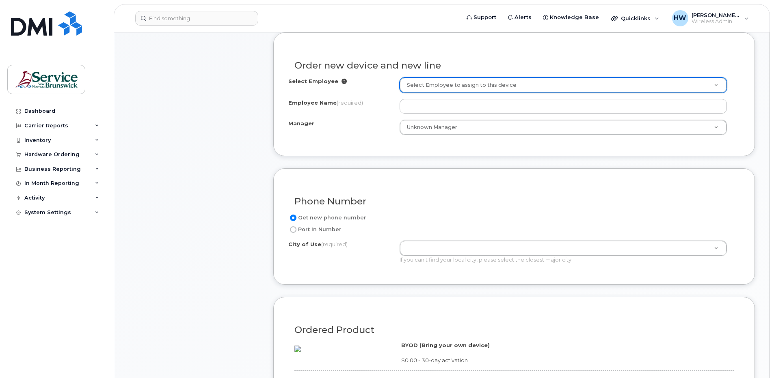
scroll to position [325, 0]
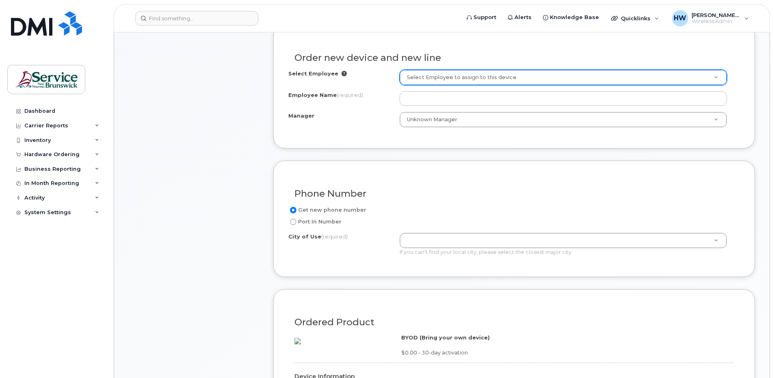
click at [292, 221] on input "Port In Number" at bounding box center [293, 222] width 6 height 6
radio input "true"
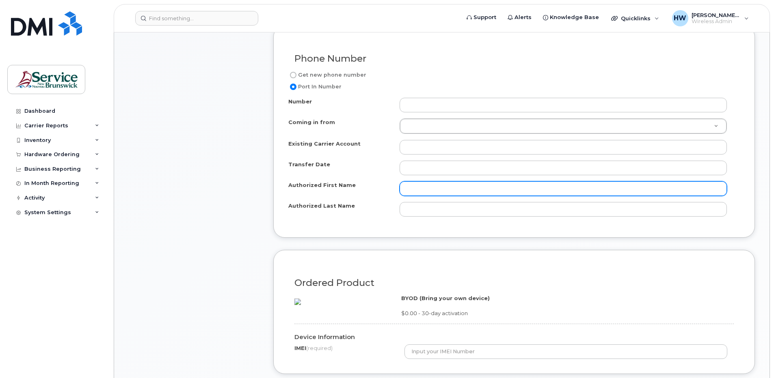
scroll to position [447, 0]
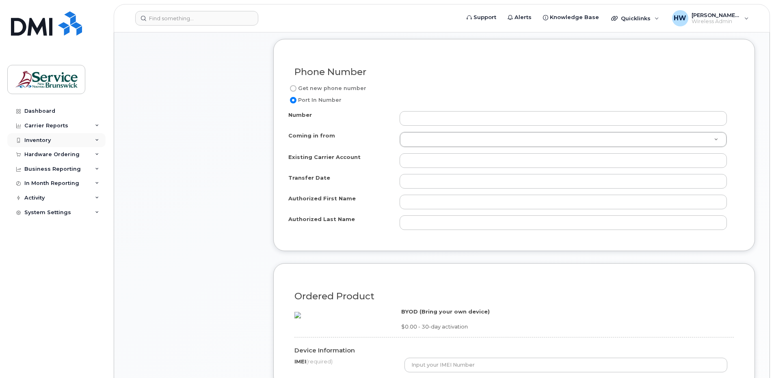
click at [43, 139] on div "Inventory" at bounding box center [37, 140] width 26 height 6
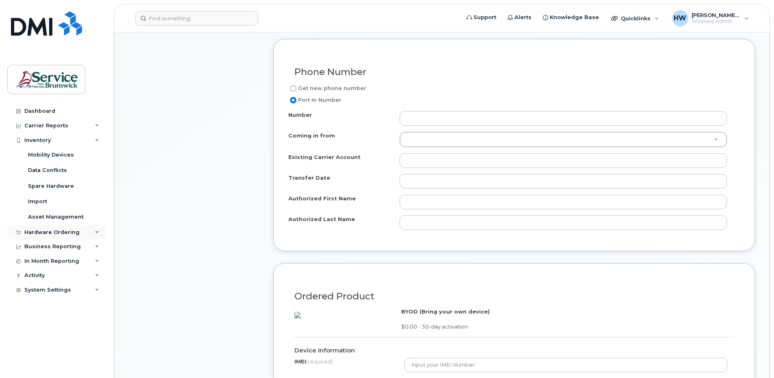
click at [53, 231] on div "Hardware Ordering" at bounding box center [51, 232] width 55 height 6
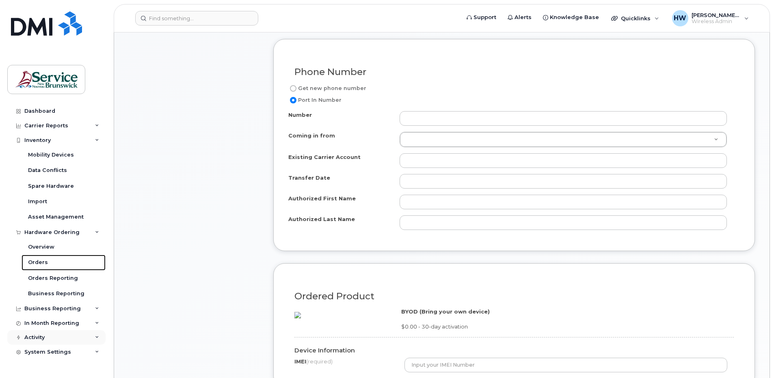
click at [41, 261] on div "Orders" at bounding box center [38, 262] width 20 height 7
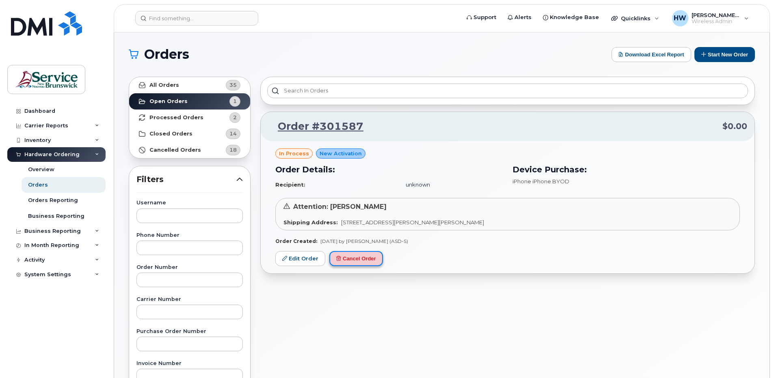
click at [350, 260] on button "Cancel Order" at bounding box center [356, 258] width 54 height 15
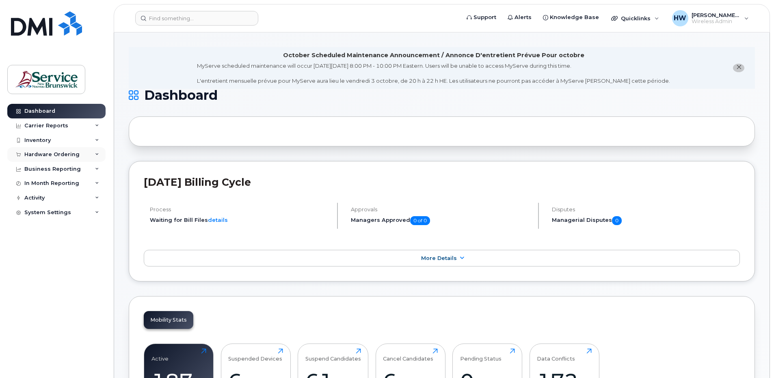
click at [69, 154] on div "Hardware Ordering" at bounding box center [51, 154] width 55 height 6
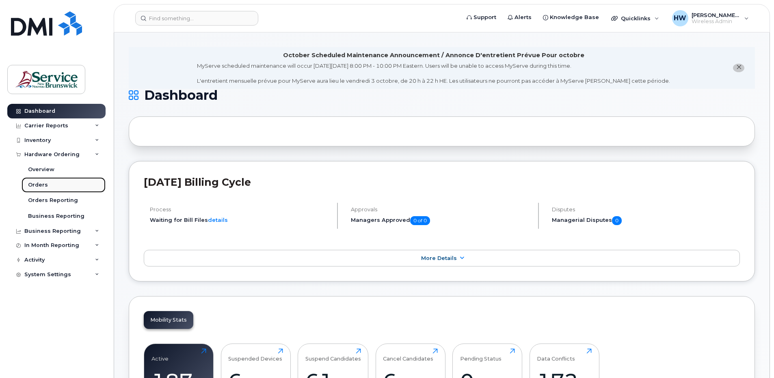
click at [42, 183] on div "Orders" at bounding box center [38, 184] width 20 height 7
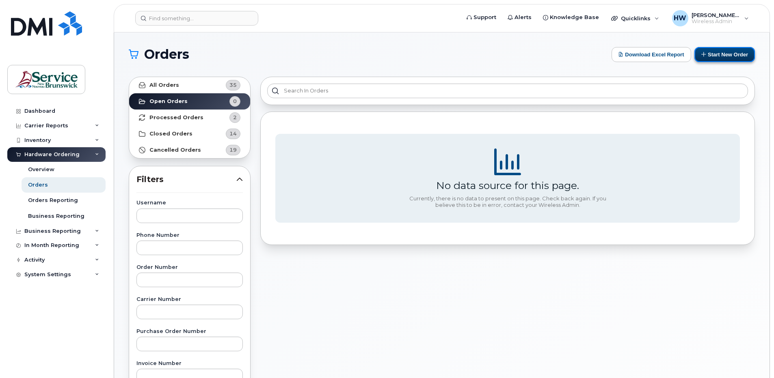
click at [718, 55] on button "Start New Order" at bounding box center [724, 54] width 60 height 15
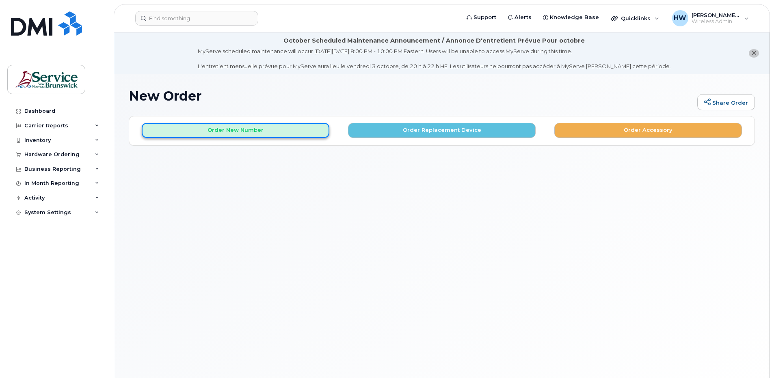
click at [233, 131] on button "Order New Number" at bounding box center [236, 130] width 188 height 15
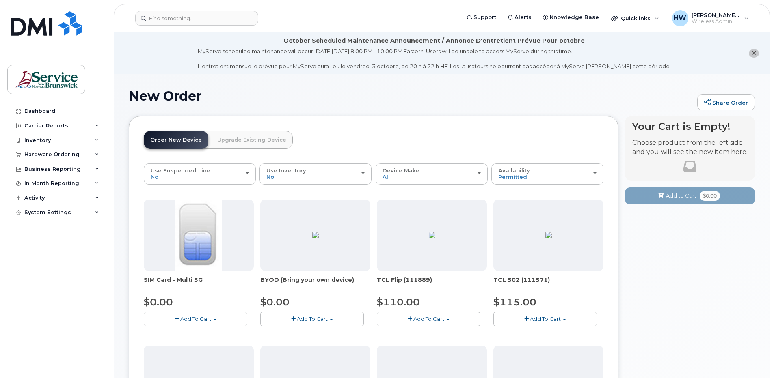
click at [313, 317] on span "Add To Cart" at bounding box center [312, 319] width 31 height 6
click at [304, 344] on link "$0.00 - 30-day activation" at bounding box center [303, 344] width 83 height 10
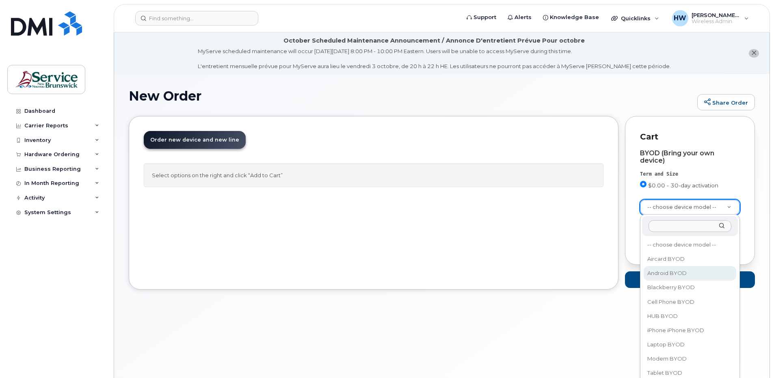
select select "2422"
click at [659, 225] on input "text" at bounding box center [689, 226] width 83 height 12
type input "samsung"
select select "1730"
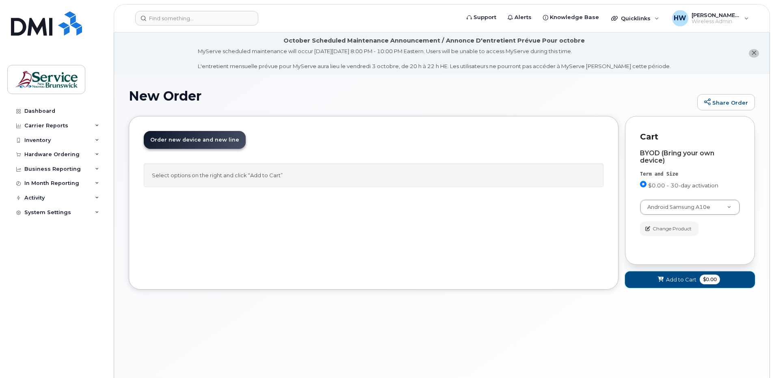
click at [672, 278] on span "Add to Cart" at bounding box center [681, 280] width 30 height 8
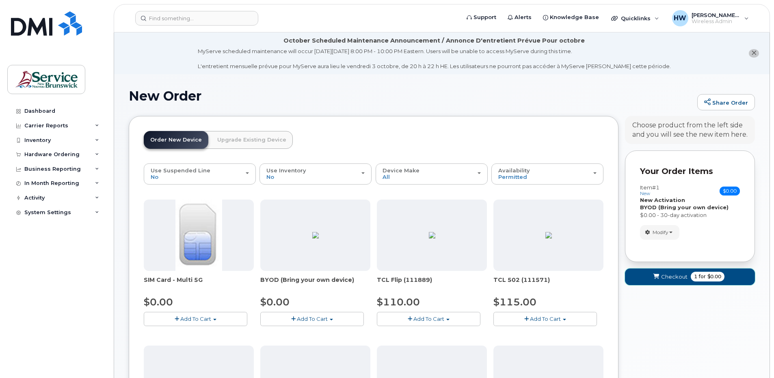
click at [675, 274] on span "Checkout" at bounding box center [674, 277] width 26 height 8
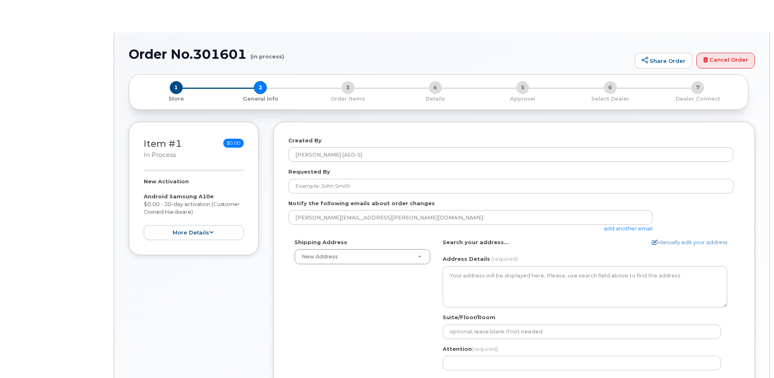
select select
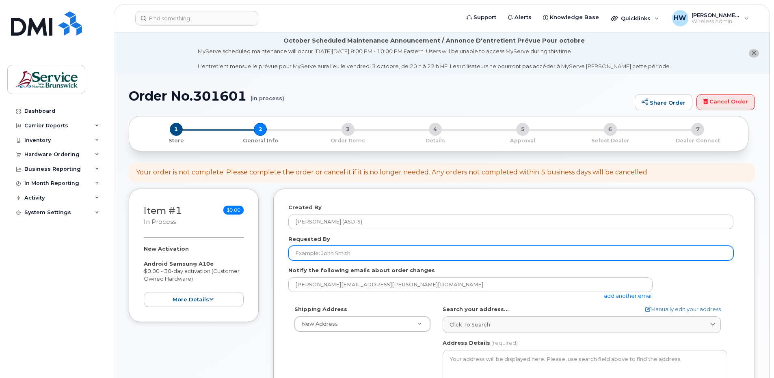
drag, startPoint x: 297, startPoint y: 254, endPoint x: 312, endPoint y: 254, distance: 15.0
click at [297, 253] on input "Requested By" at bounding box center [510, 253] width 445 height 15
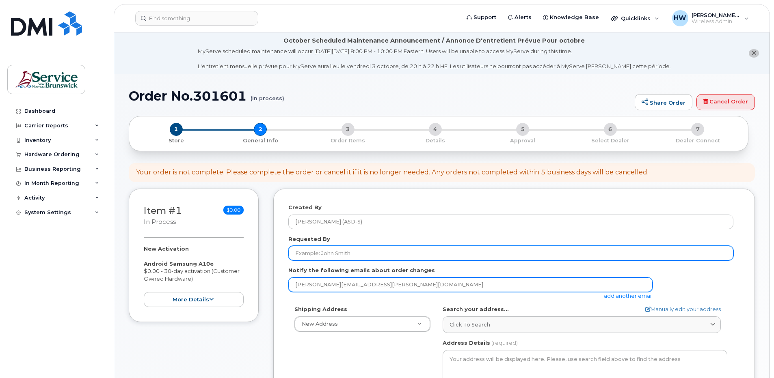
type input "[PERSON_NAME]"
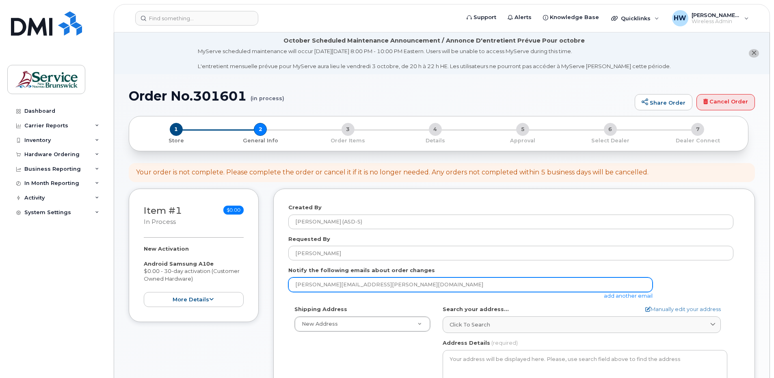
type input "Saint [PERSON_NAME] NB"
type input "[PERSON_NAME]"
type input "5066395003"
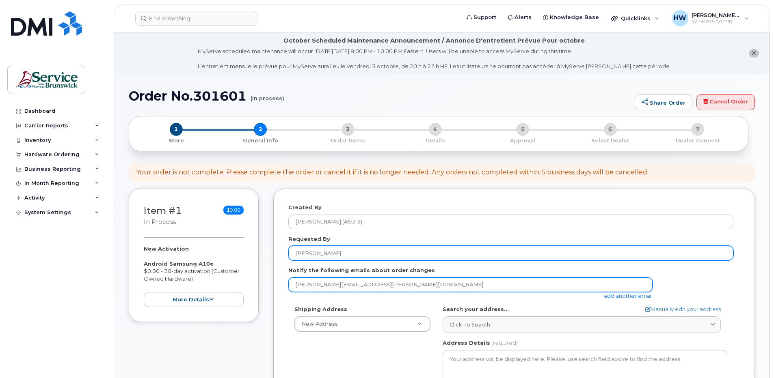
select select
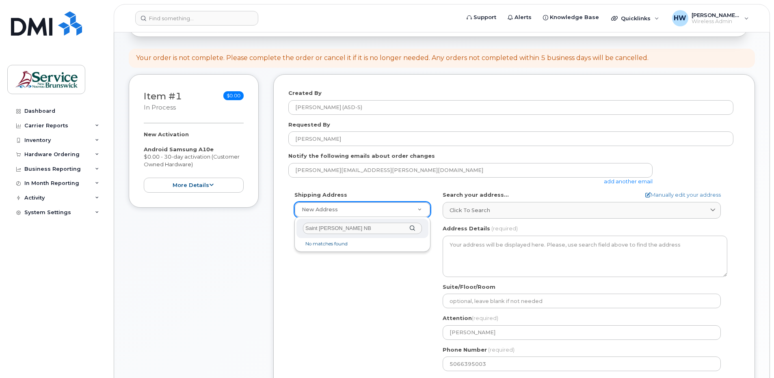
scroll to position [122, 0]
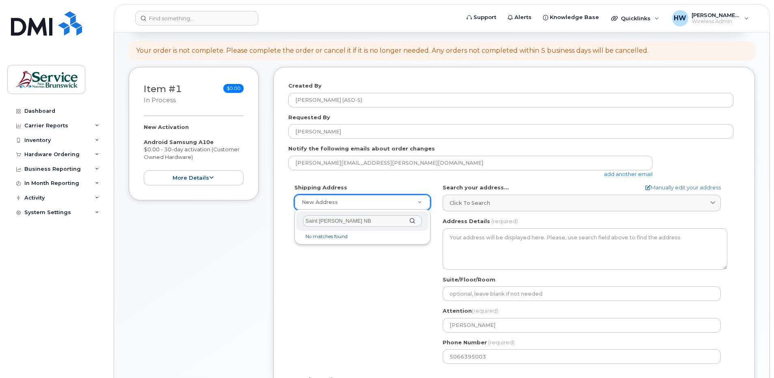
drag, startPoint x: 336, startPoint y: 221, endPoint x: 348, endPoint y: 218, distance: 12.1
click at [337, 220] on input "Saint John NB" at bounding box center [362, 222] width 119 height 12
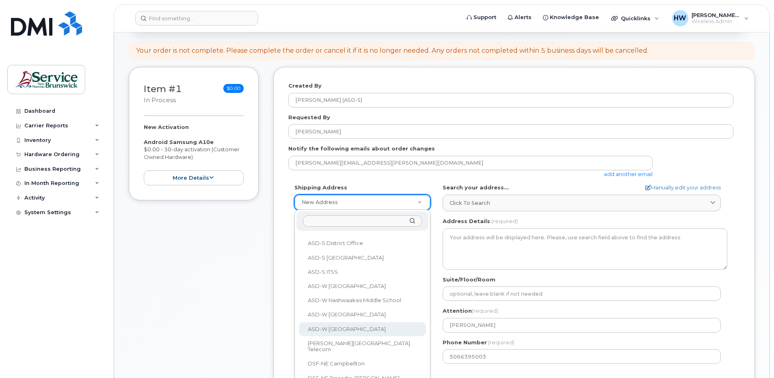
scroll to position [41, 0]
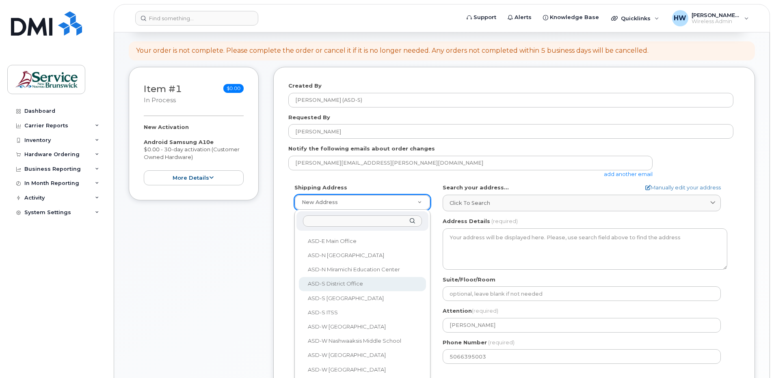
select select
type textarea "490 Woodward Ave Saint John New Brunswick E2K 5N3"
type input "Stephanie Worth"
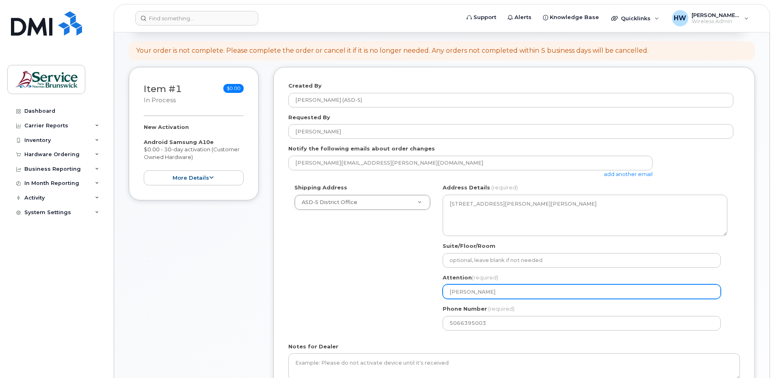
drag, startPoint x: 508, startPoint y: 289, endPoint x: 417, endPoint y: 285, distance: 91.0
click at [417, 285] on div "Shipping Address ASD-S District Office New Address ASD-E Main Office ASD-N Bath…" at bounding box center [510, 260] width 445 height 153
select select
type input "W"
select select
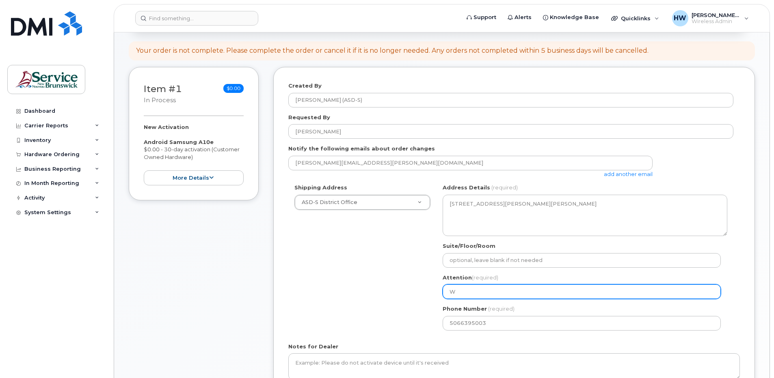
type input "We"
select select
type input "[PERSON_NAME]"
select select
type input "Wend"
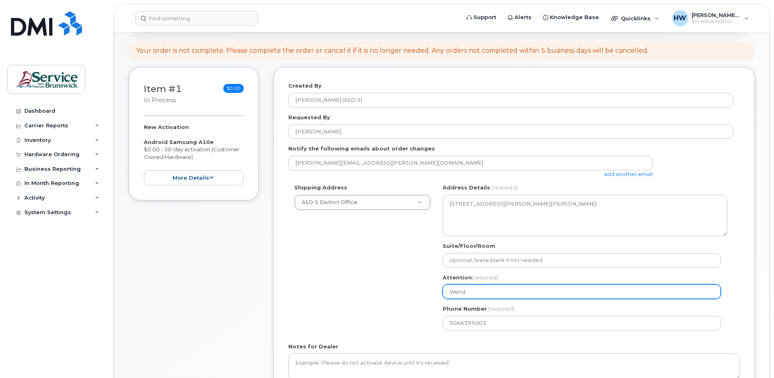
select select
type input "[PERSON_NAME]"
select select
type input "Wendy H"
select select
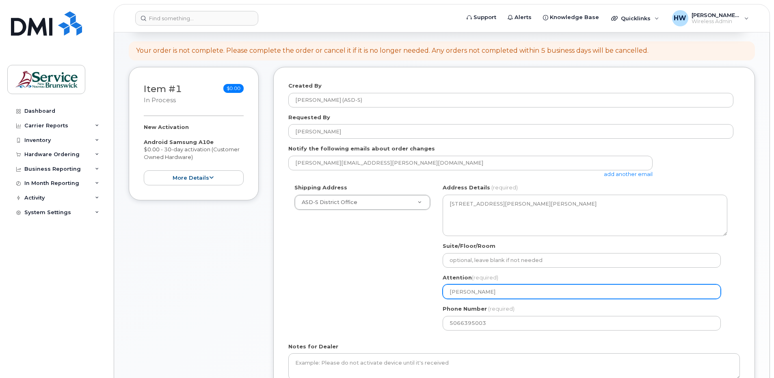
type input "Wendy Hu"
select select
type input "Wendy Hue"
select select
type input "Wendy Hues"
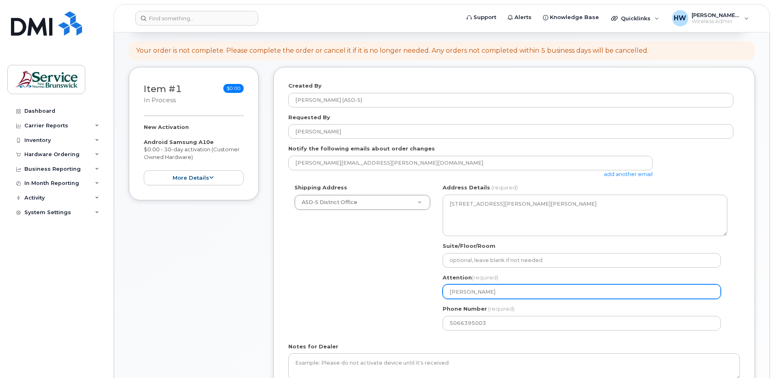
select select
type input "Wendy Huese"
select select
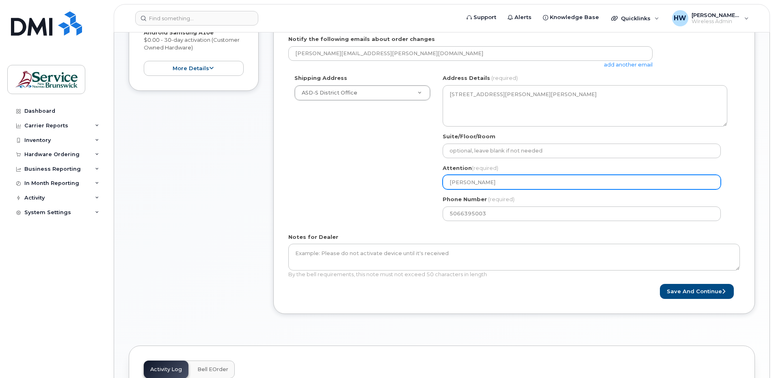
scroll to position [244, 0]
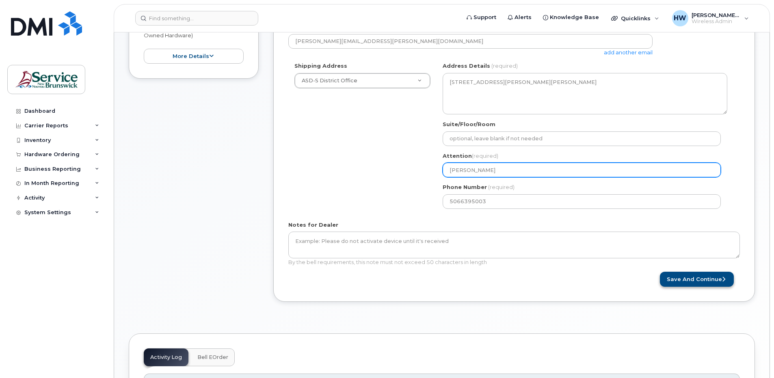
type input "[PERSON_NAME]"
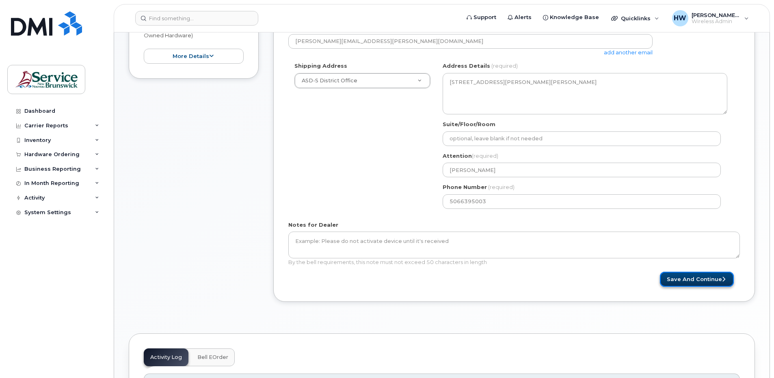
click at [690, 279] on button "Save and Continue" at bounding box center [697, 279] width 74 height 15
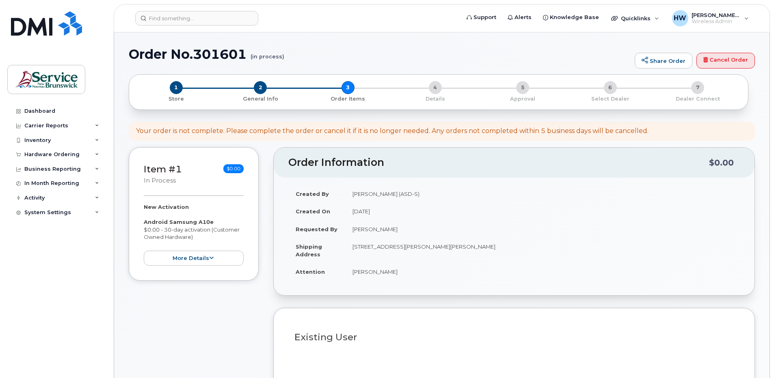
select select
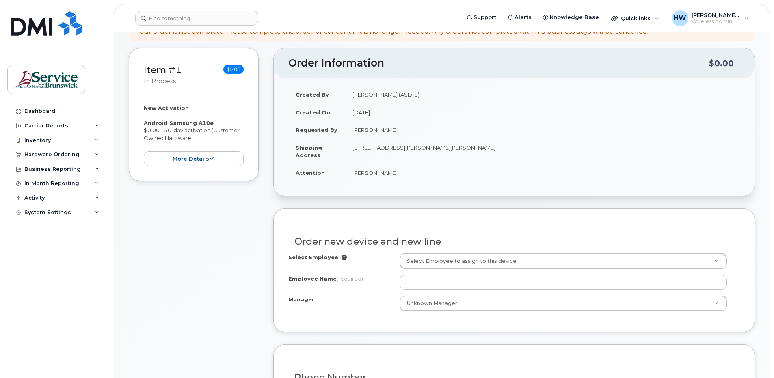
scroll to position [162, 0]
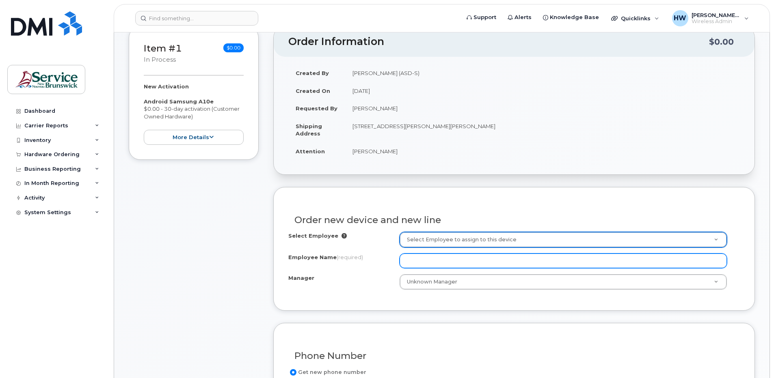
click at [430, 263] on input "Employee Name (required)" at bounding box center [563, 261] width 327 height 15
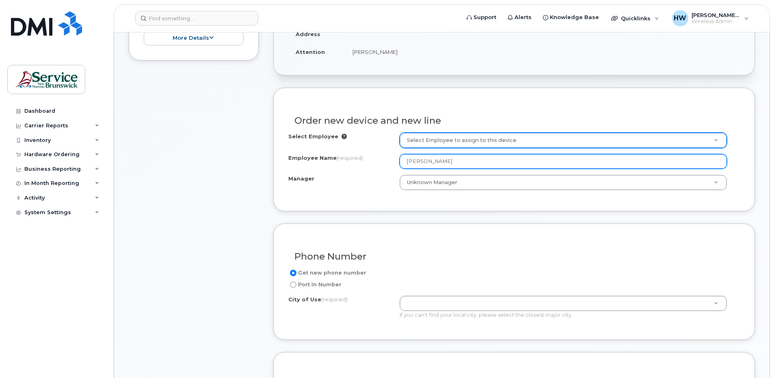
scroll to position [284, 0]
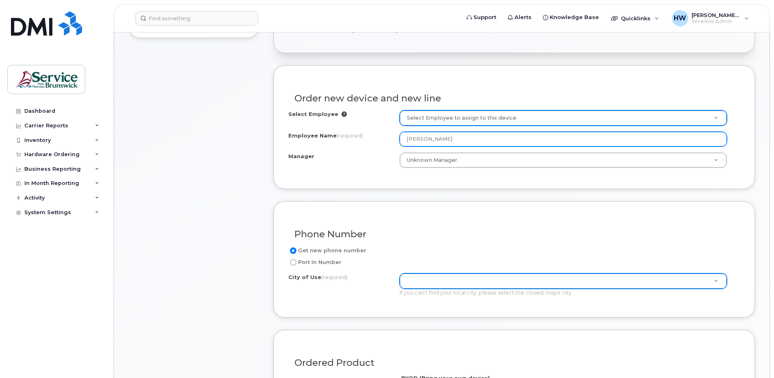
type input "[PERSON_NAME]"
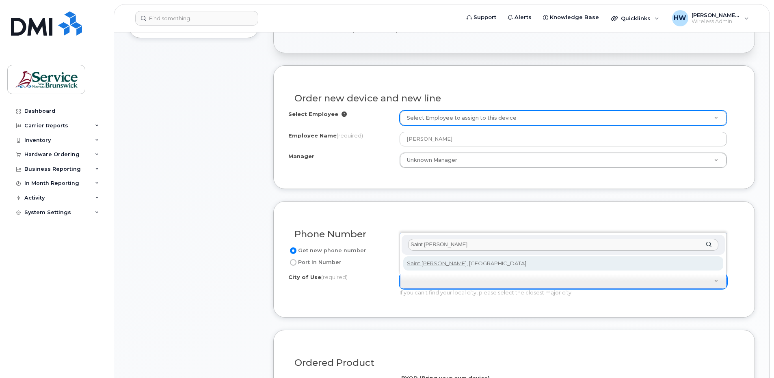
type input "Saint [PERSON_NAME]"
type input "2008"
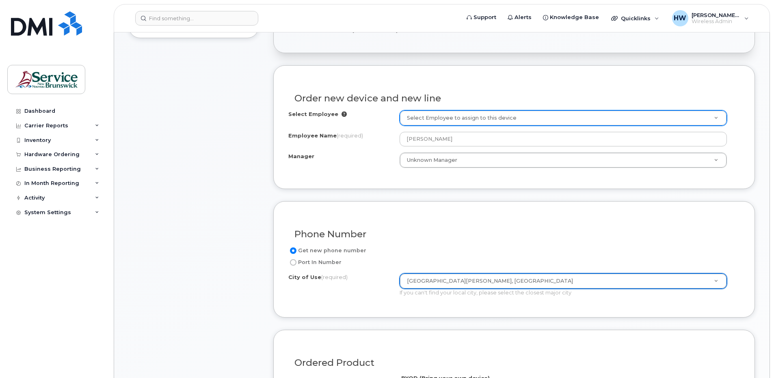
click at [295, 261] on input "Port In Number" at bounding box center [293, 262] width 6 height 6
radio input "true"
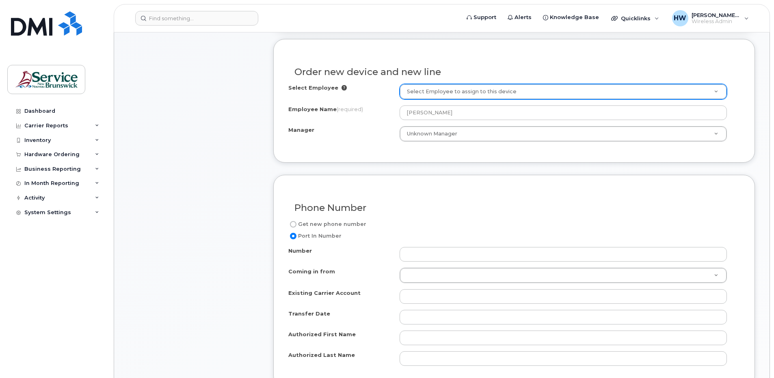
scroll to position [325, 0]
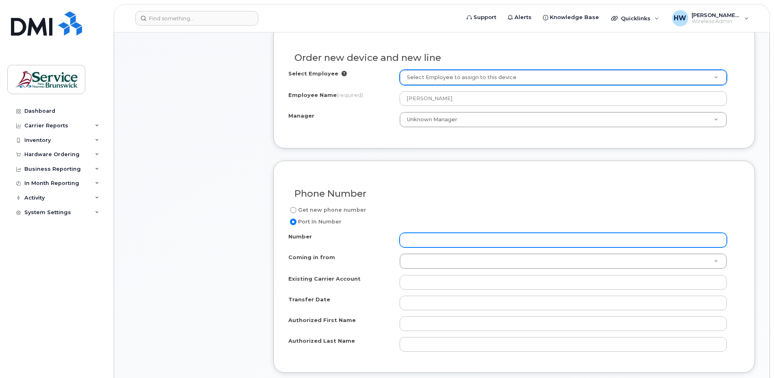
click at [413, 240] on input "Number" at bounding box center [563, 240] width 327 height 15
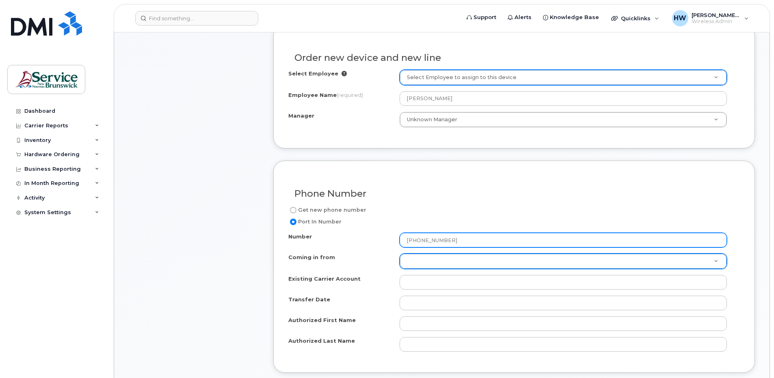
type input "[PHONE_NUMBER]"
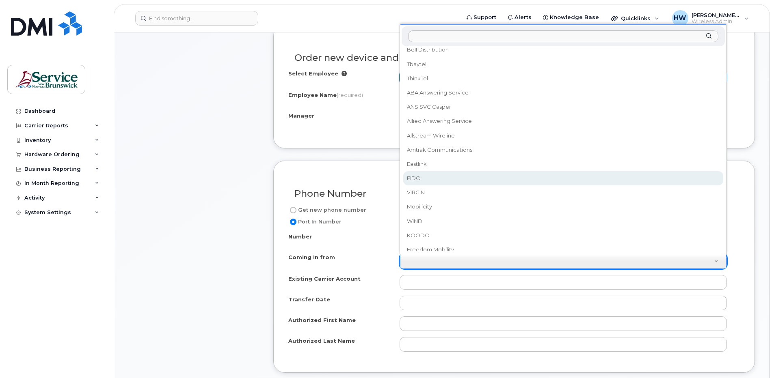
scroll to position [170, 0]
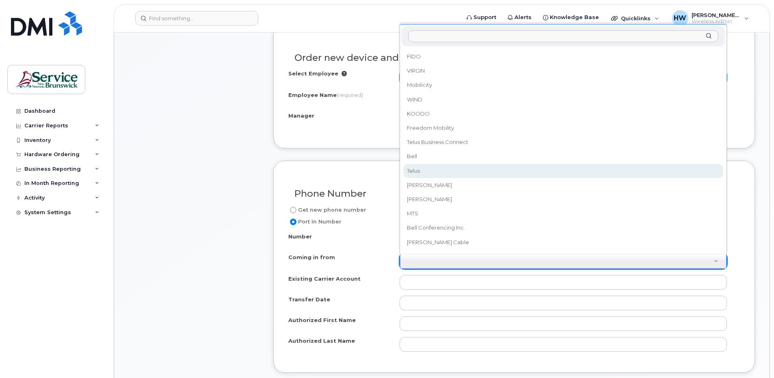
select select "Telus"
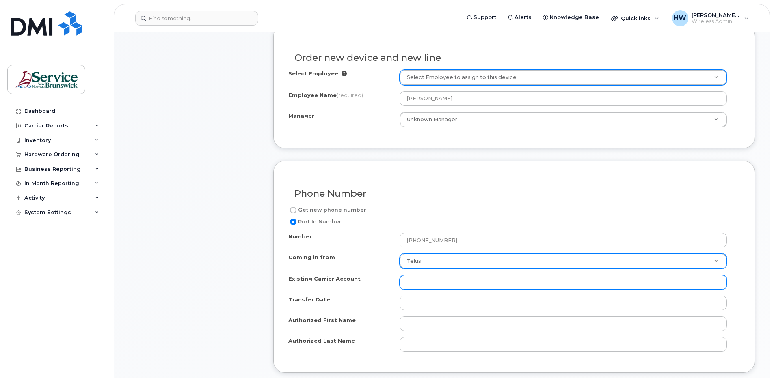
click at [409, 283] on input "Existing Carrier Account" at bounding box center [563, 282] width 327 height 15
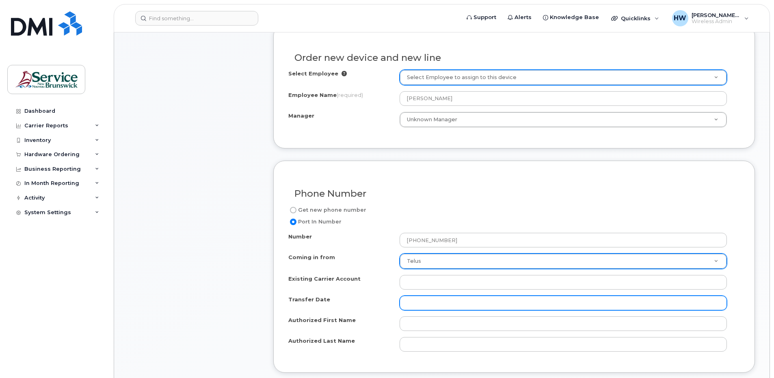
click at [417, 307] on input "Transfer Date" at bounding box center [563, 303] width 327 height 15
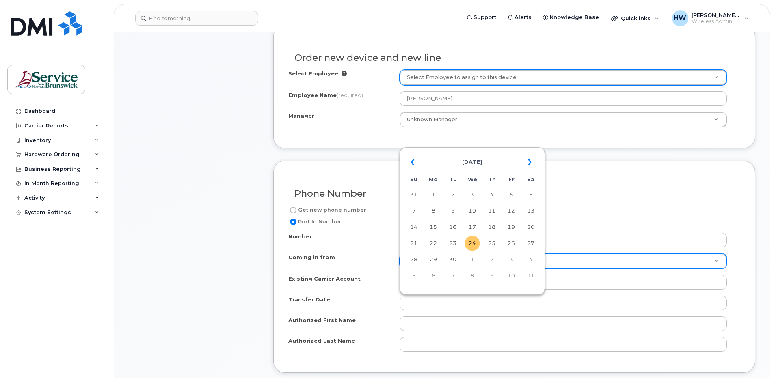
click at [473, 242] on td "24" at bounding box center [472, 243] width 15 height 15
type input "2025-09-24"
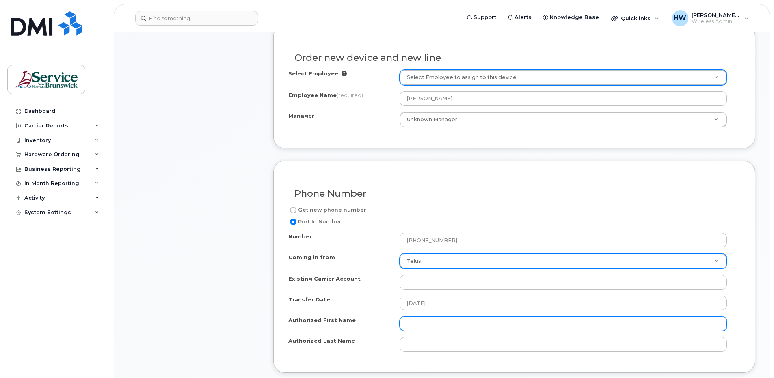
click at [414, 322] on input "Authorized First Name" at bounding box center [563, 324] width 327 height 15
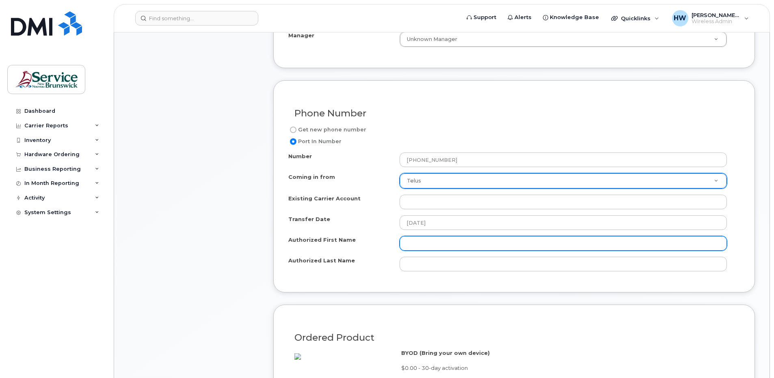
scroll to position [406, 0]
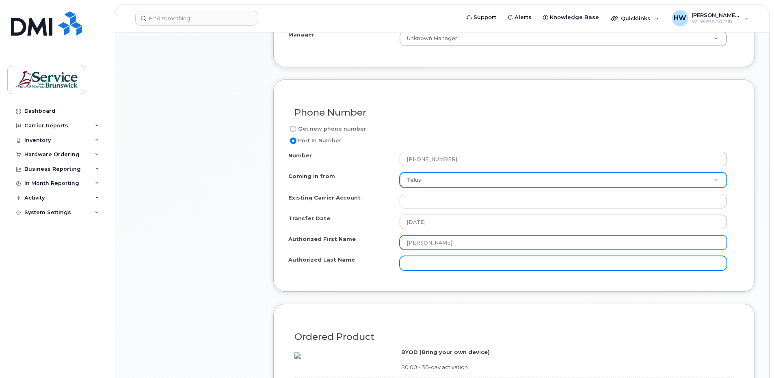
type input "Wendy"
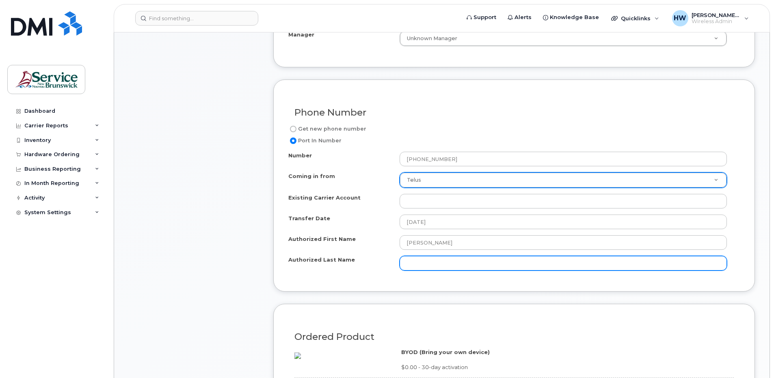
click at [419, 265] on input "Authorized Last Name" at bounding box center [563, 263] width 327 height 15
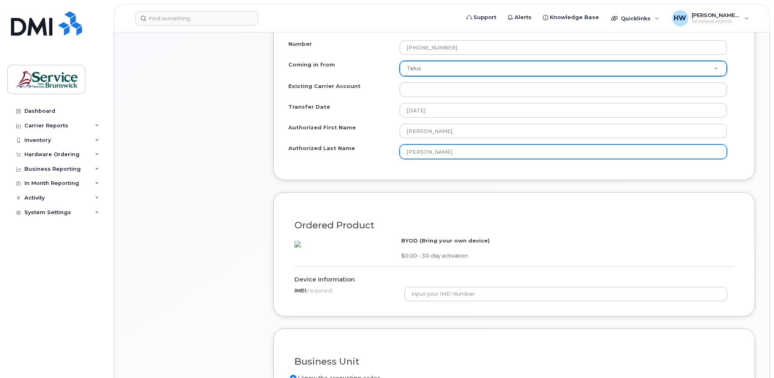
scroll to position [528, 0]
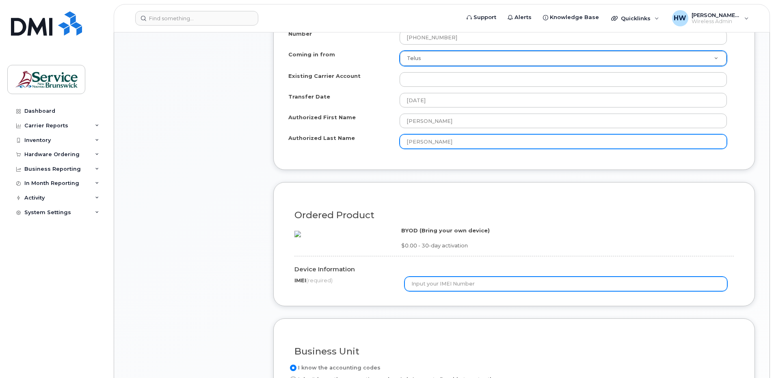
type input "Hueser"
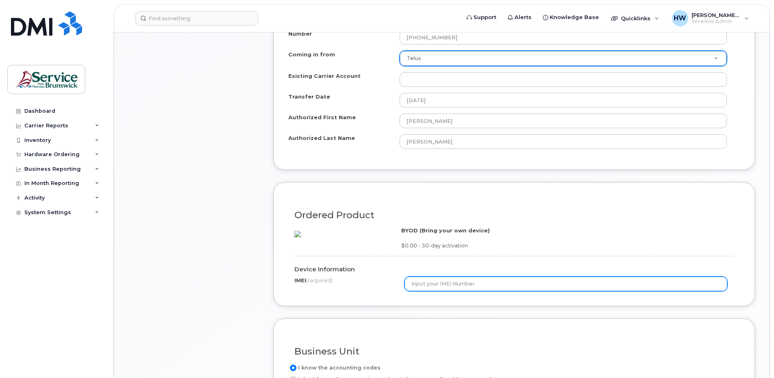
click at [414, 292] on input "text" at bounding box center [565, 284] width 323 height 15
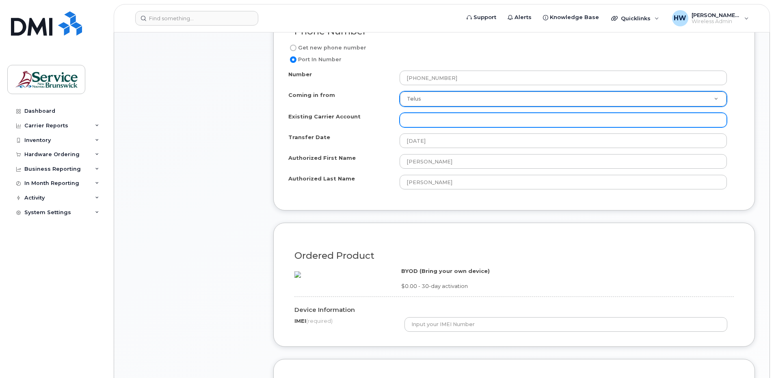
click at [416, 118] on input "Existing Carrier Account" at bounding box center [563, 120] width 327 height 15
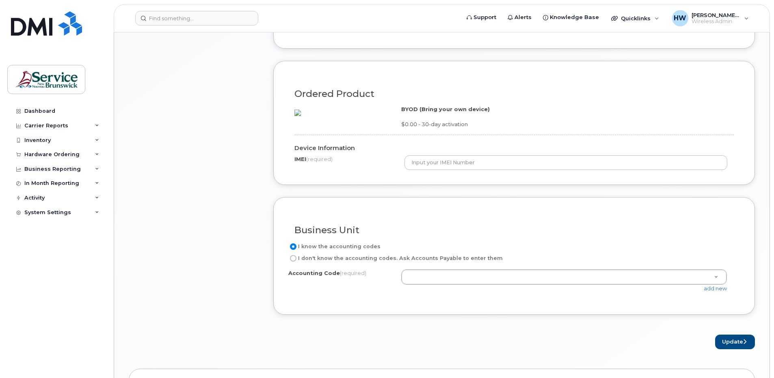
scroll to position [650, 0]
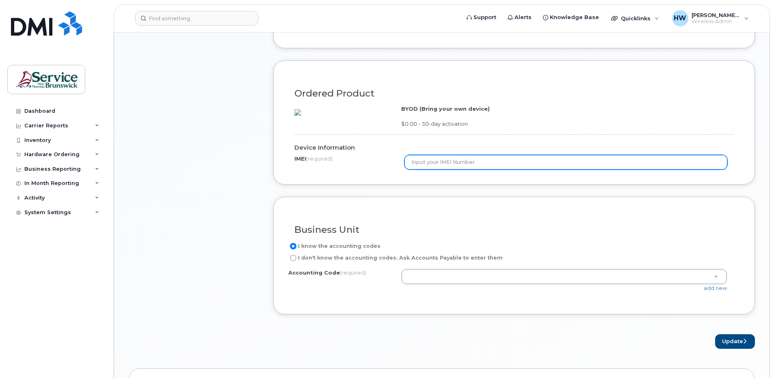
type input "Telus"
click at [411, 170] on input "text" at bounding box center [565, 162] width 323 height 15
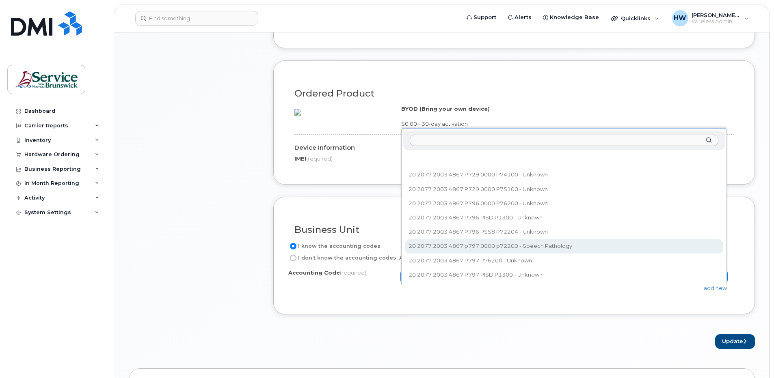
select select "20 2077 2003 4867 p797 0000 p72200"
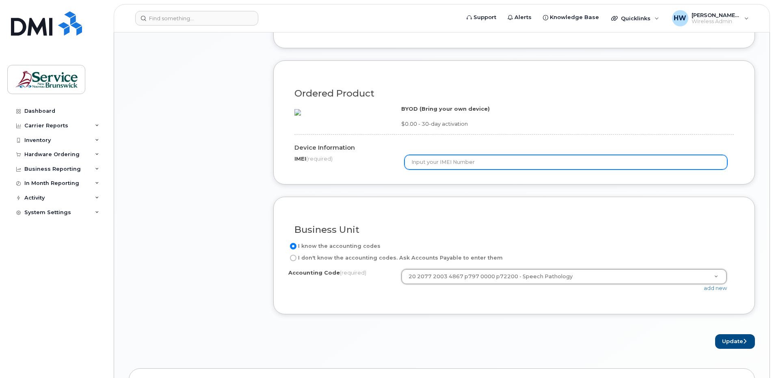
click at [411, 170] on input "text" at bounding box center [565, 162] width 323 height 15
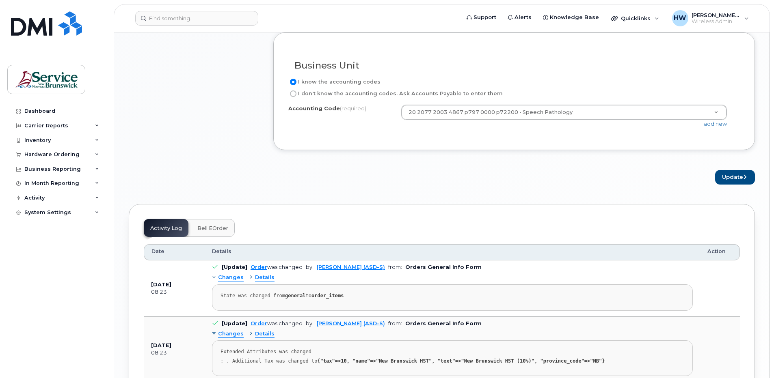
scroll to position [812, 0]
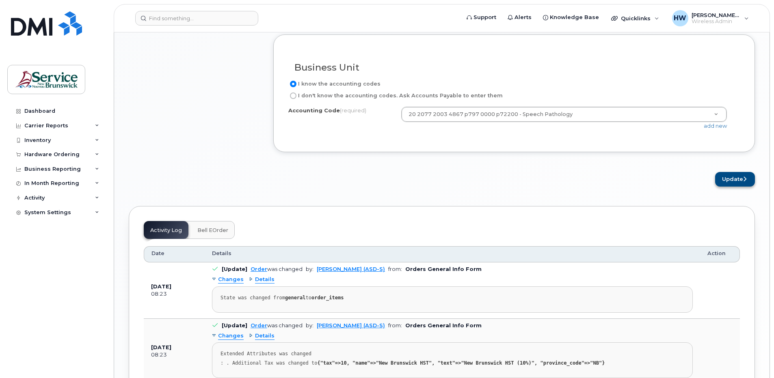
type input "358914101863504"
click at [734, 187] on button "Update" at bounding box center [735, 179] width 40 height 15
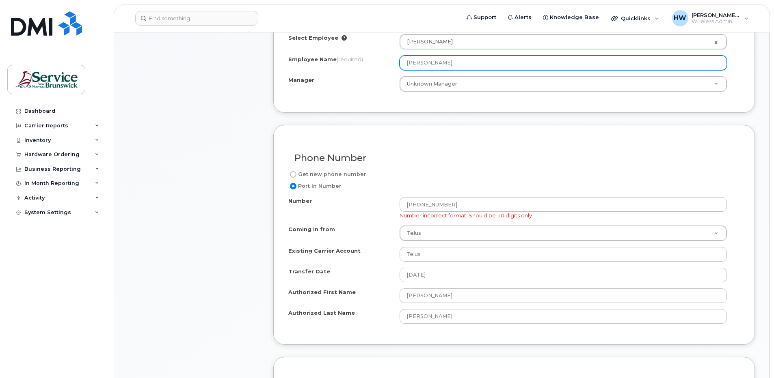
scroll to position [365, 0]
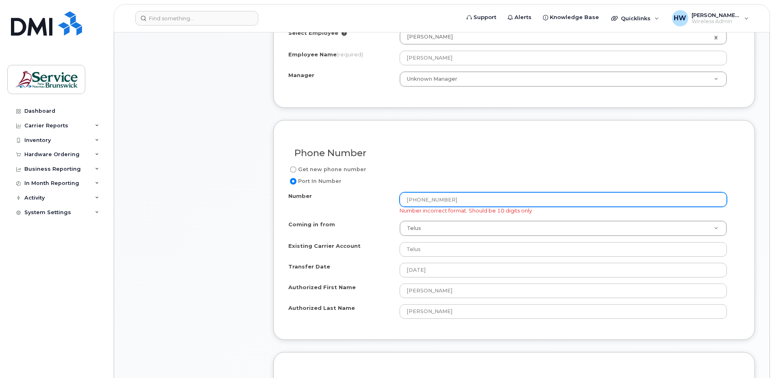
drag, startPoint x: 451, startPoint y: 200, endPoint x: 352, endPoint y: 195, distance: 99.6
click at [352, 195] on div "Number [PHONE_NUMBER] Number incorrect format. Should be 10 digits only" at bounding box center [510, 203] width 445 height 22
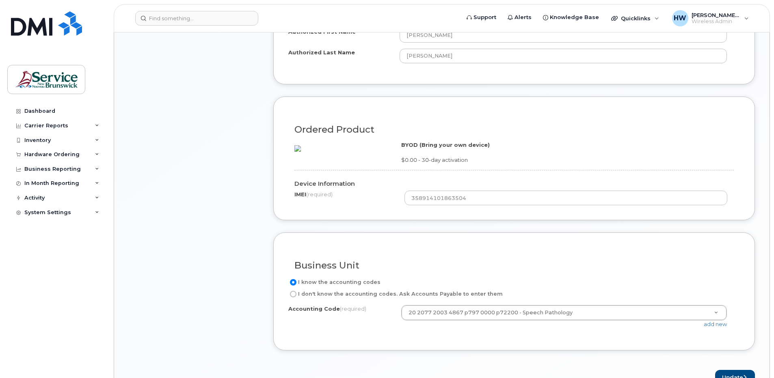
scroll to position [731, 0]
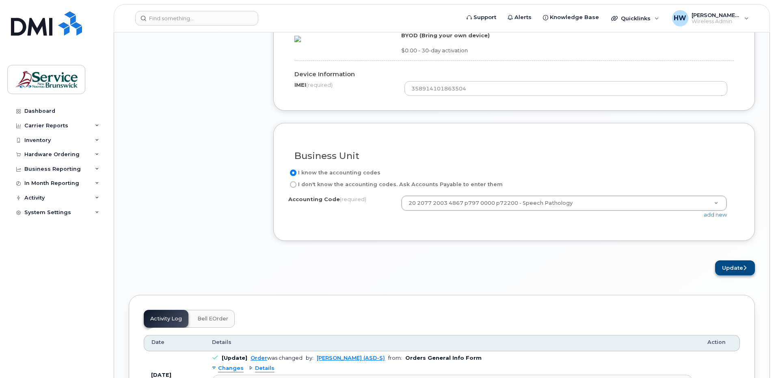
type input "5063495591"
click at [735, 276] on button "Update" at bounding box center [735, 268] width 40 height 15
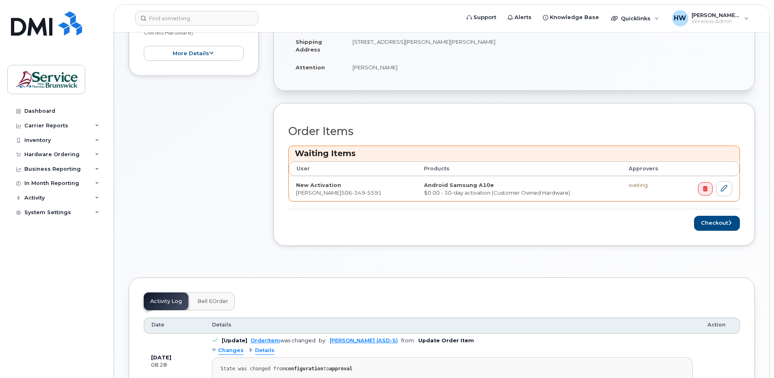
scroll to position [284, 0]
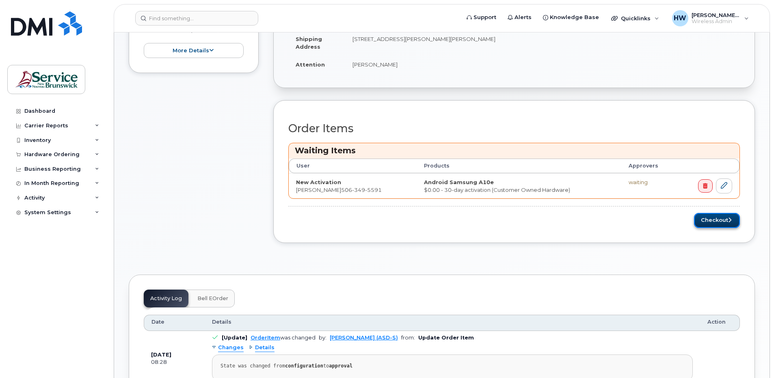
click at [714, 218] on button "Checkout" at bounding box center [717, 220] width 46 height 15
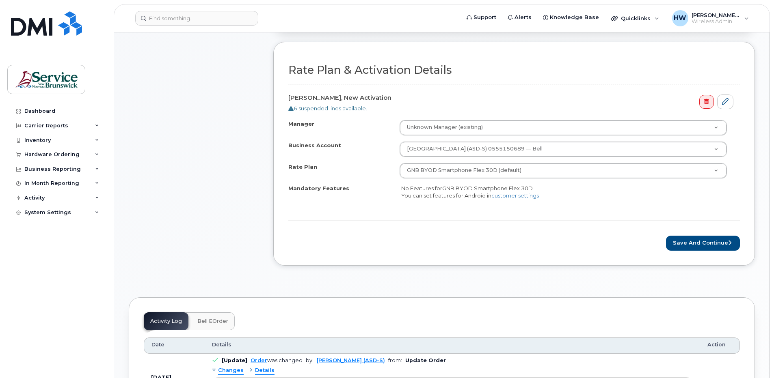
scroll to position [284, 0]
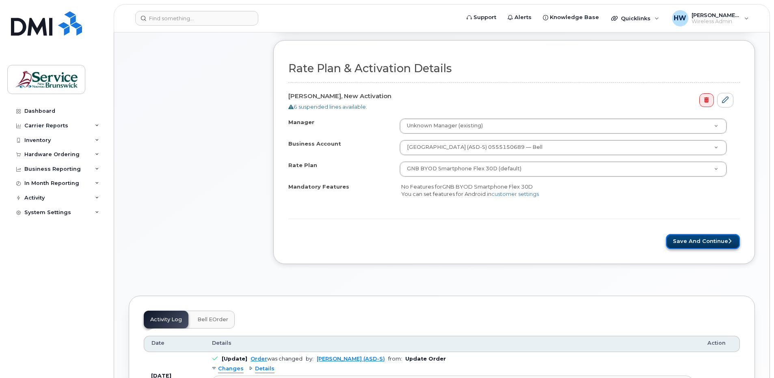
click at [706, 242] on button "Save and Continue" at bounding box center [703, 241] width 74 height 15
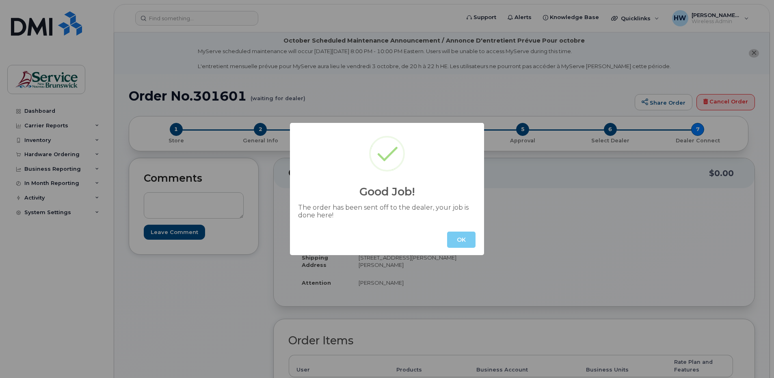
click at [467, 242] on button "OK" at bounding box center [461, 240] width 28 height 16
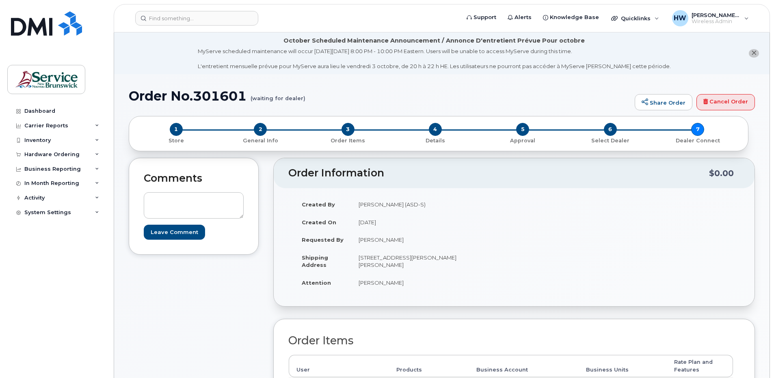
click at [89, 43] on div "Dashboard Carrier Reports Monthly Billing Data Daily Data Pooling Data Behavior…" at bounding box center [55, 189] width 110 height 378
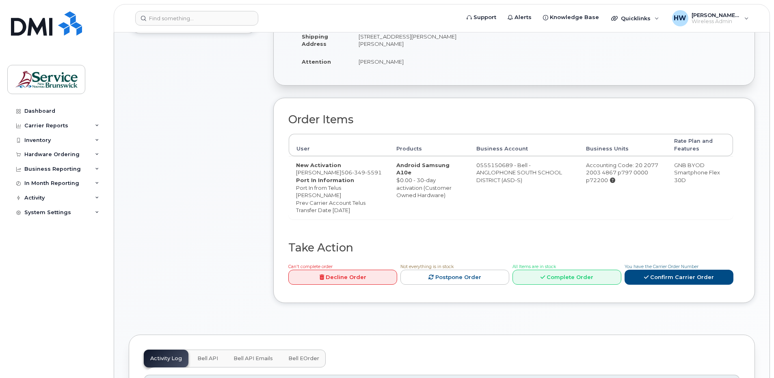
scroll to position [244, 0]
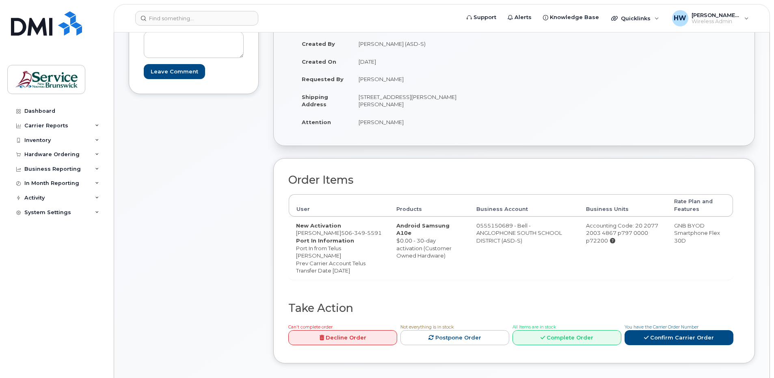
scroll to position [162, 0]
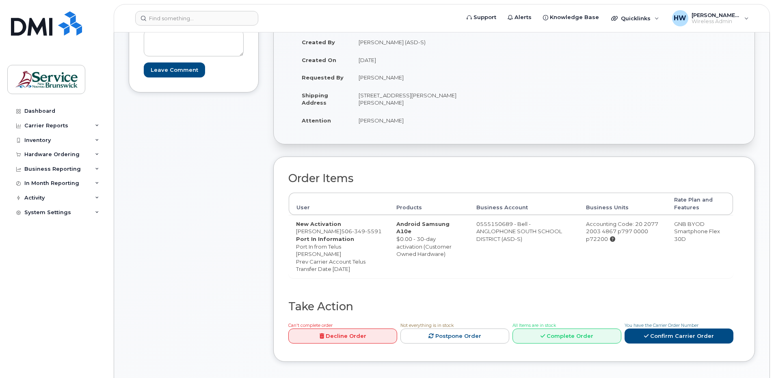
drag, startPoint x: 535, startPoint y: 120, endPoint x: 545, endPoint y: 114, distance: 11.8
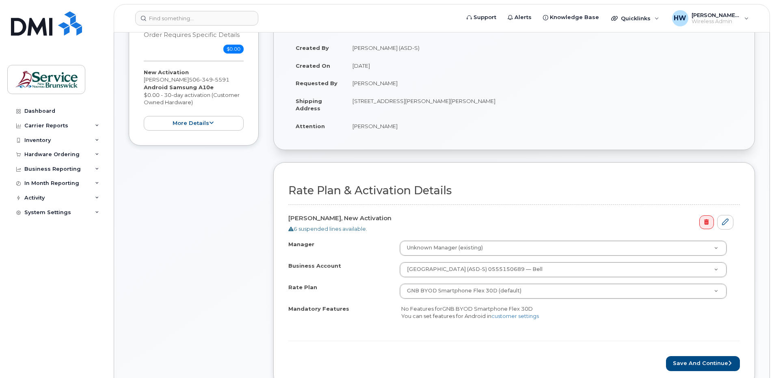
scroll to position [162, 0]
